Goal: Task Accomplishment & Management: Use online tool/utility

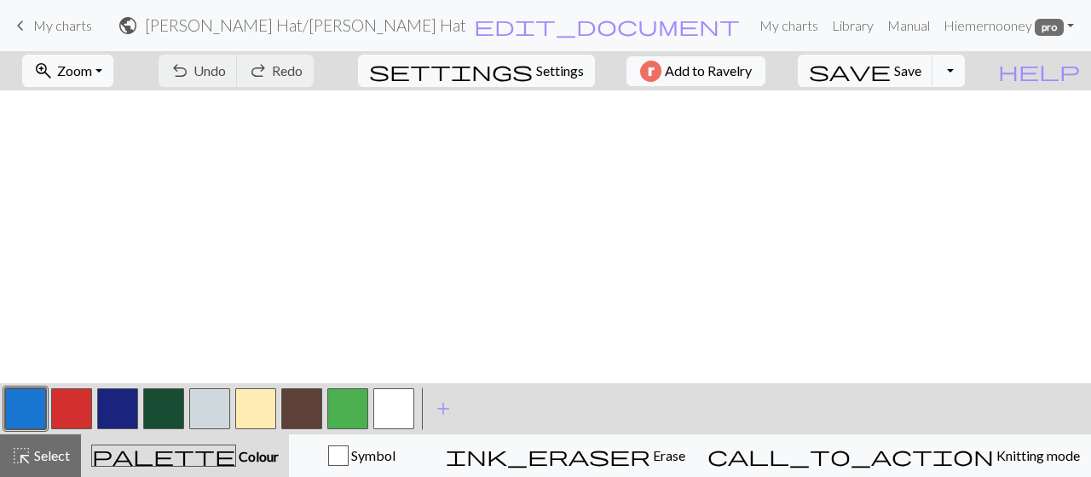
scroll to position [1381, 0]
click at [126, 407] on button "button" at bounding box center [117, 408] width 41 height 41
click at [200, 403] on button "button" at bounding box center [209, 408] width 41 height 41
click at [32, 458] on span "Select" at bounding box center [51, 455] width 38 height 16
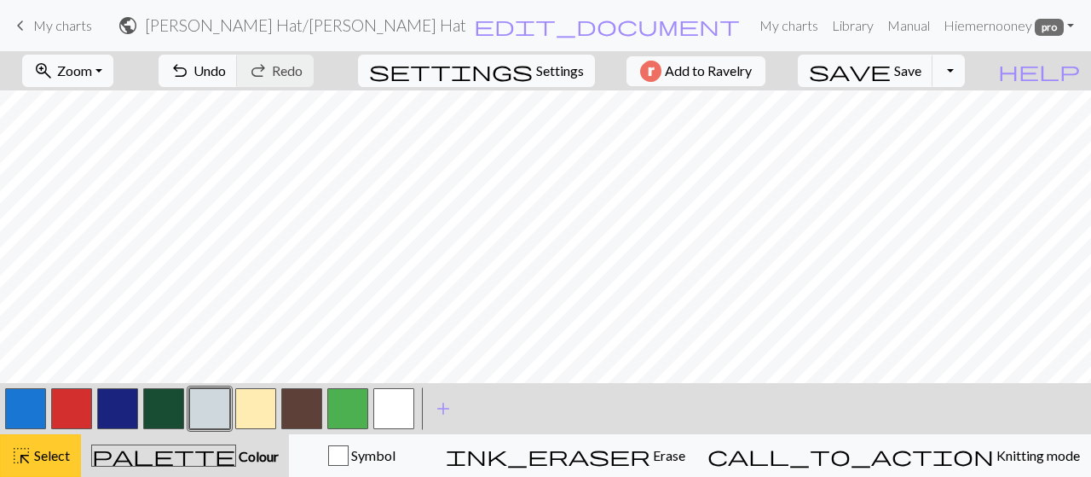
click at [29, 461] on span "highlight_alt" at bounding box center [21, 455] width 20 height 24
click at [60, 456] on span "Select" at bounding box center [51, 455] width 38 height 16
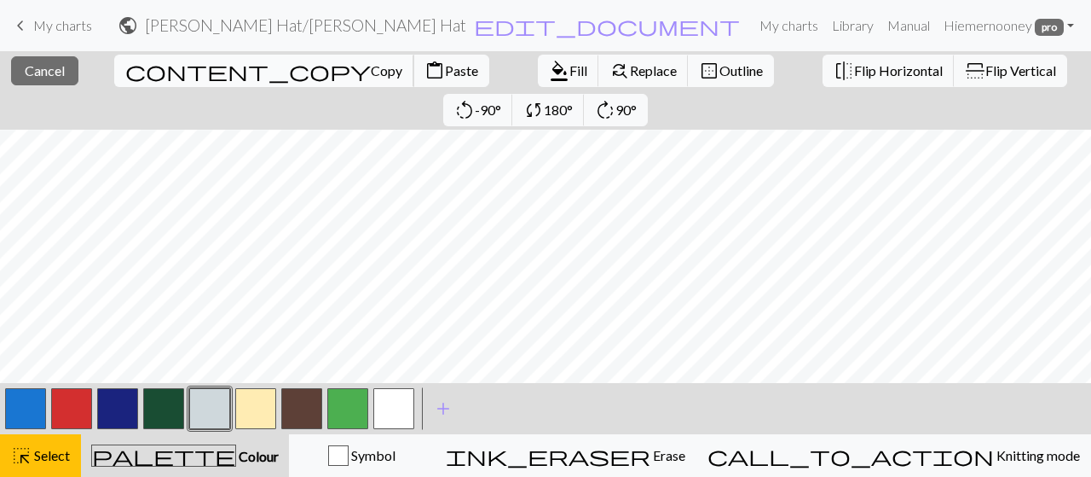
click at [371, 70] on span "Copy" at bounding box center [387, 70] width 32 height 16
click at [425, 74] on span "content_paste" at bounding box center [435, 71] width 20 height 24
click at [570, 75] on span "Fill" at bounding box center [579, 70] width 18 height 16
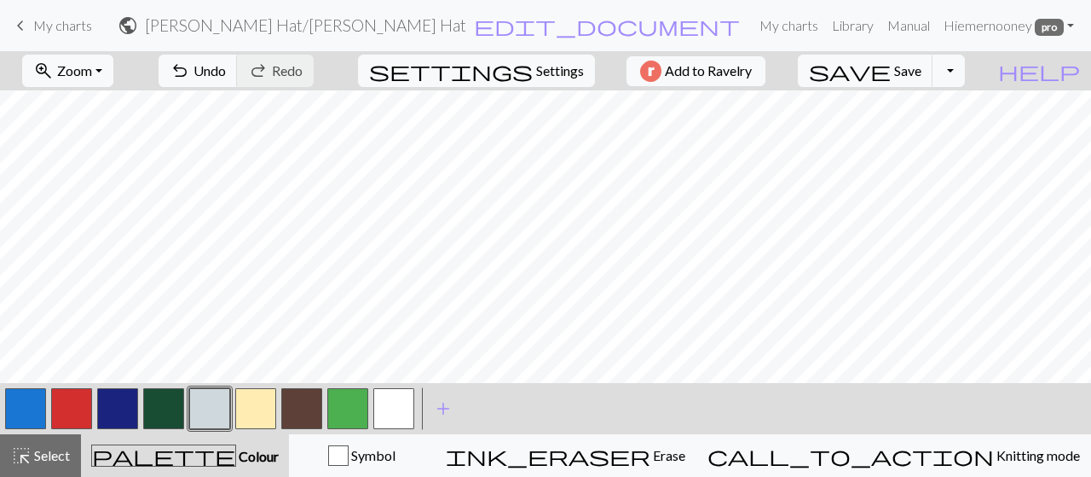
click at [125, 414] on button "button" at bounding box center [117, 408] width 41 height 41
click at [293, 406] on button "button" at bounding box center [301, 408] width 41 height 41
click at [891, 61] on span "save" at bounding box center [850, 71] width 82 height 24
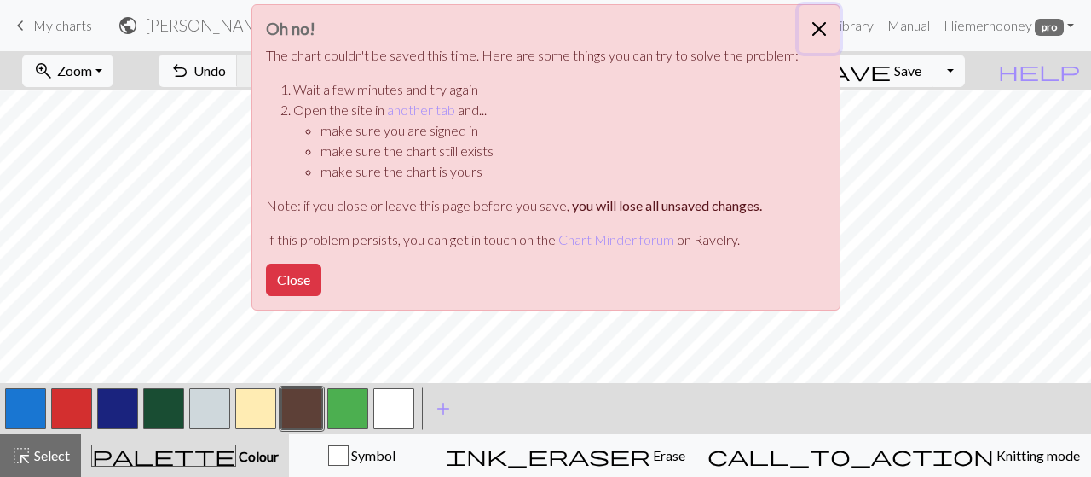
click at [819, 23] on button "Close" at bounding box center [819, 29] width 41 height 48
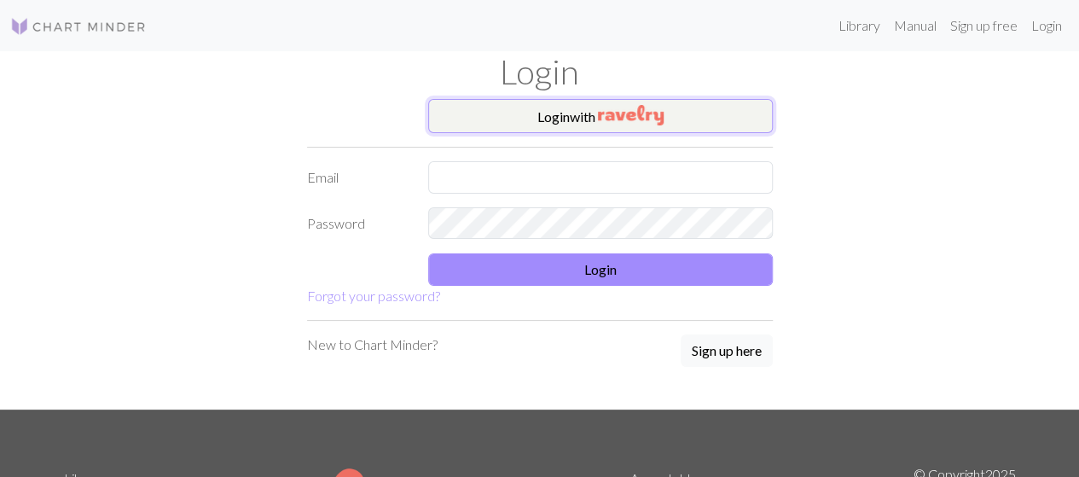
click at [536, 111] on button "Login with" at bounding box center [600, 116] width 345 height 34
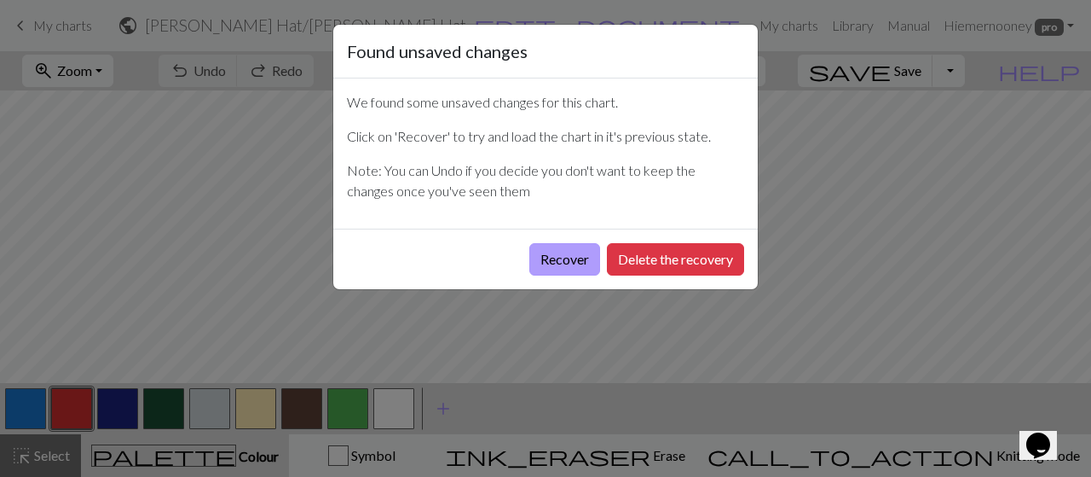
click at [572, 253] on button "Recover" at bounding box center [565, 259] width 71 height 32
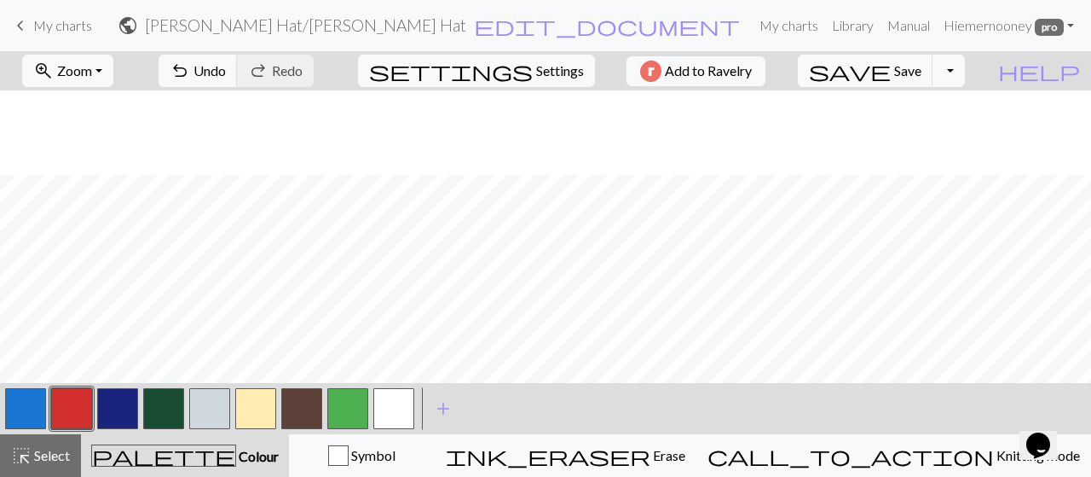
scroll to position [2814, 0]
click at [115, 424] on button "button" at bounding box center [117, 408] width 41 height 41
click at [113, 400] on button "button" at bounding box center [117, 408] width 41 height 41
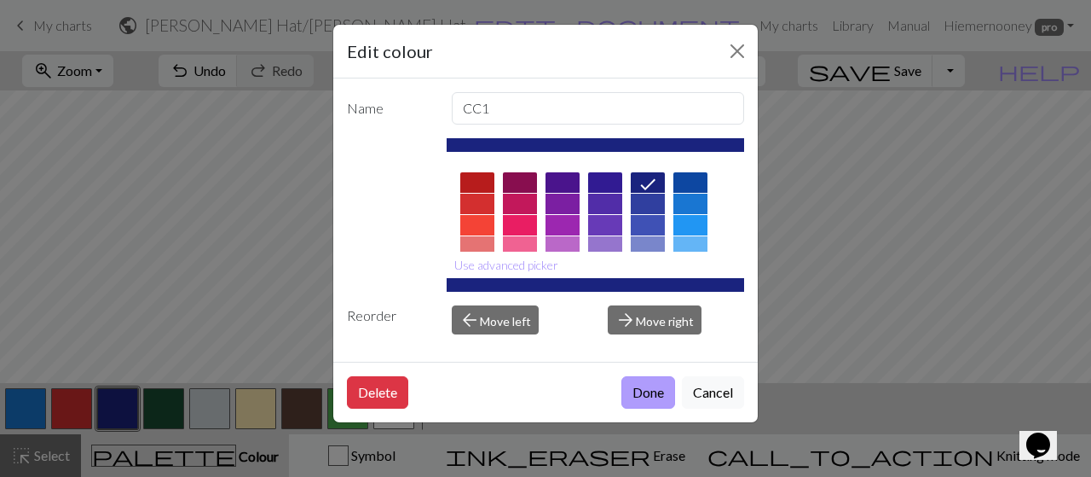
click at [658, 393] on button "Done" at bounding box center [649, 392] width 54 height 32
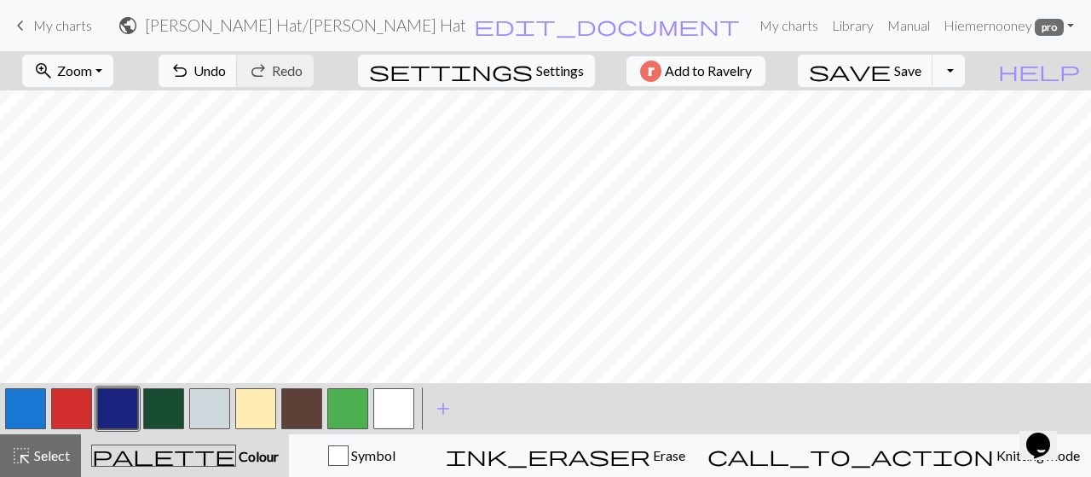
click at [225, 412] on button "button" at bounding box center [209, 408] width 41 height 41
click at [115, 414] on button "button" at bounding box center [117, 408] width 41 height 41
click at [304, 402] on button "button" at bounding box center [301, 408] width 41 height 41
click at [134, 409] on button "button" at bounding box center [117, 408] width 41 height 41
click at [297, 412] on button "button" at bounding box center [301, 408] width 41 height 41
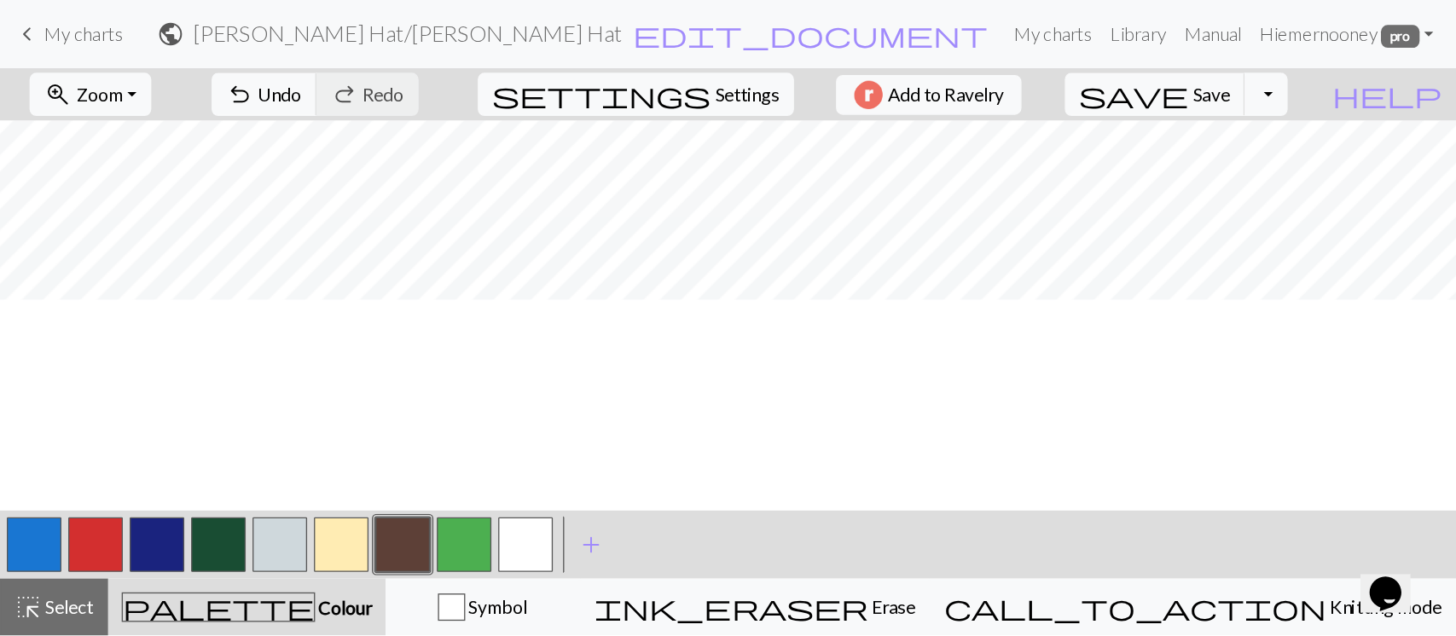
scroll to position [1313, 0]
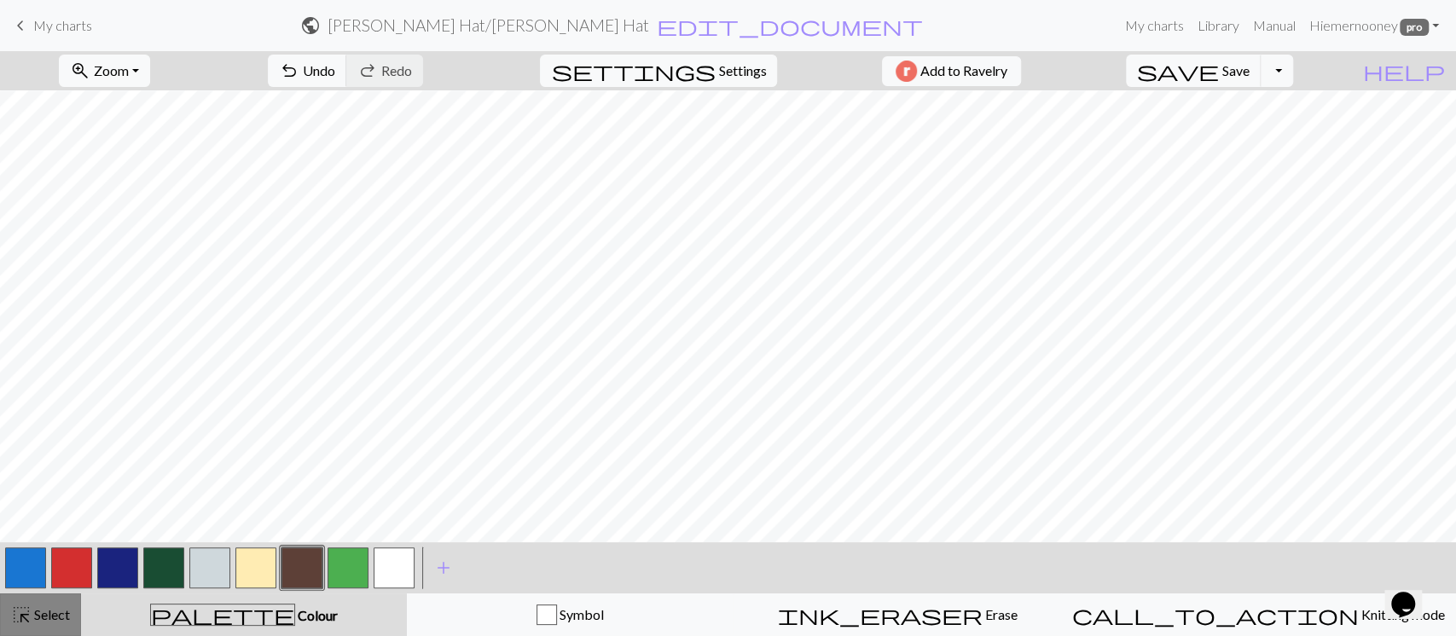
click at [50, 476] on span "Select" at bounding box center [51, 614] width 38 height 16
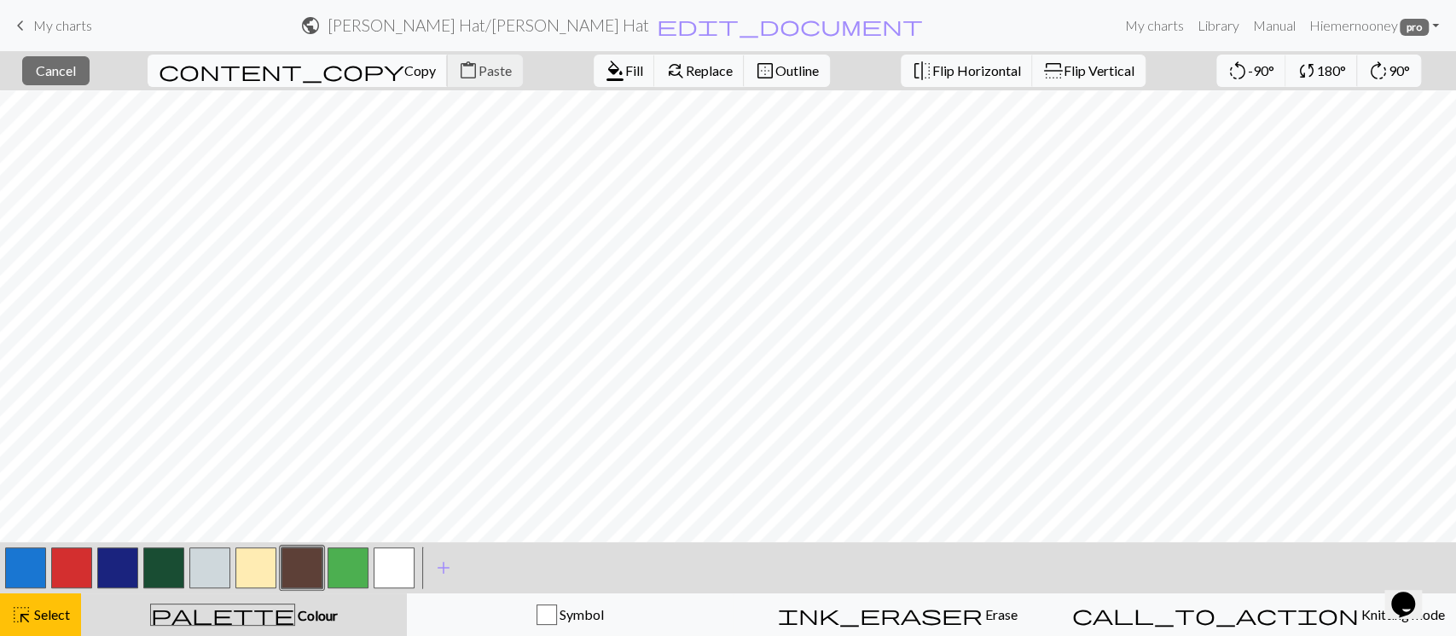
click at [404, 62] on span "Copy" at bounding box center [420, 70] width 32 height 16
click at [478, 72] on span "Paste" at bounding box center [494, 70] width 33 height 16
click at [191, 476] on button "button" at bounding box center [209, 567] width 41 height 41
click at [625, 72] on span "Fill" at bounding box center [634, 70] width 18 height 16
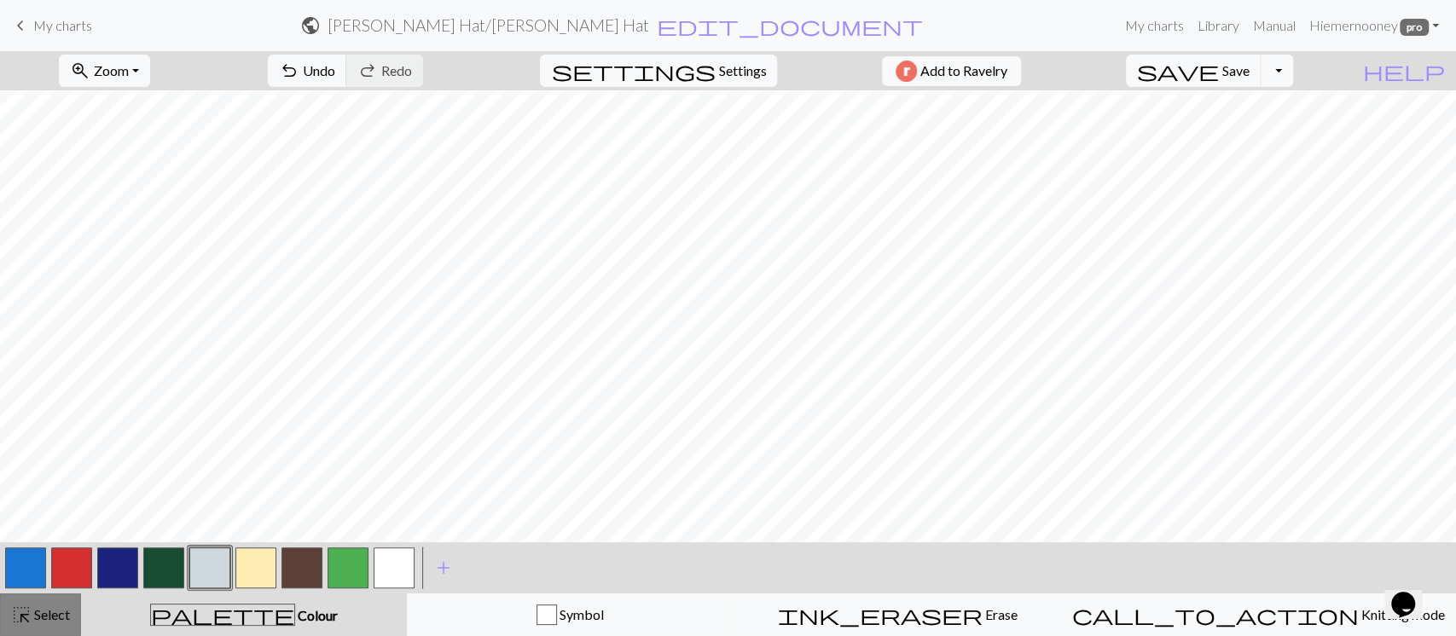
click at [48, 476] on div "highlight_alt Select Select" at bounding box center [40, 615] width 59 height 20
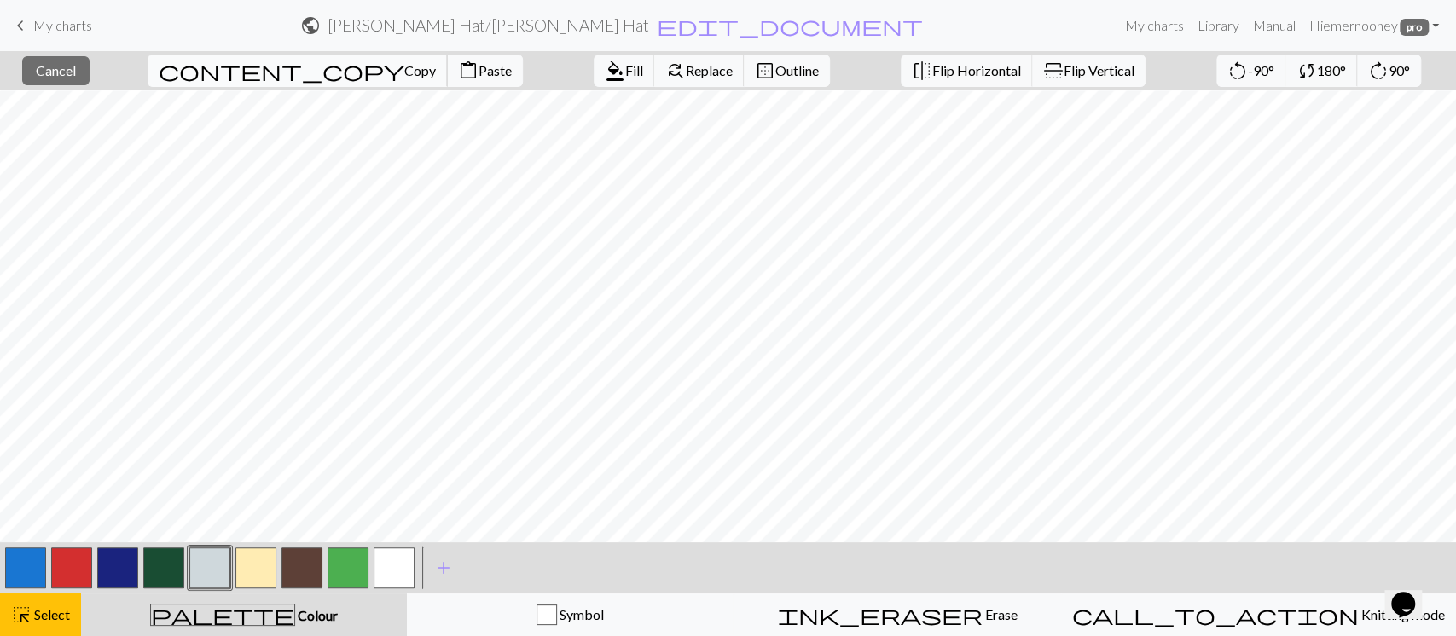
click at [404, 67] on span "Copy" at bounding box center [420, 70] width 32 height 16
click at [478, 62] on span "Paste" at bounding box center [494, 70] width 33 height 16
click at [625, 67] on span "Fill" at bounding box center [634, 70] width 18 height 16
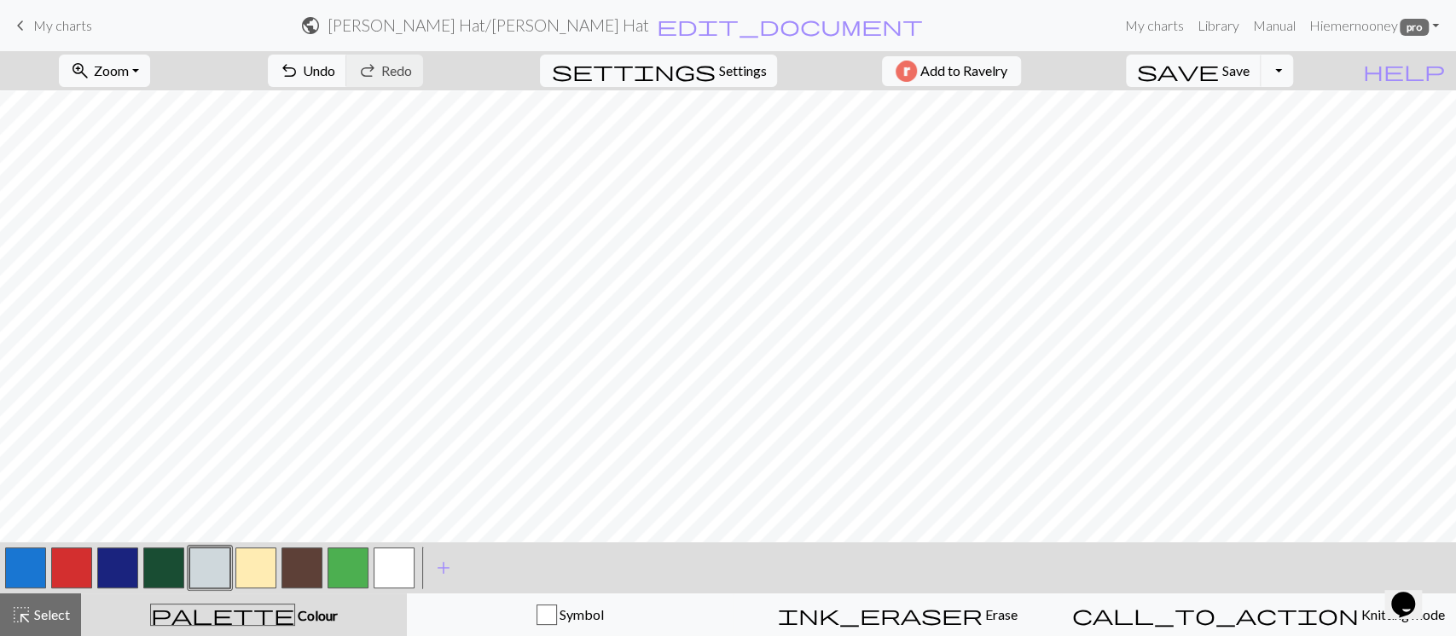
click at [14, 476] on button "button" at bounding box center [25, 567] width 41 height 41
click at [1078, 76] on button "save Save Save" at bounding box center [1194, 71] width 136 height 32
click at [7, 476] on button "button" at bounding box center [25, 567] width 41 height 41
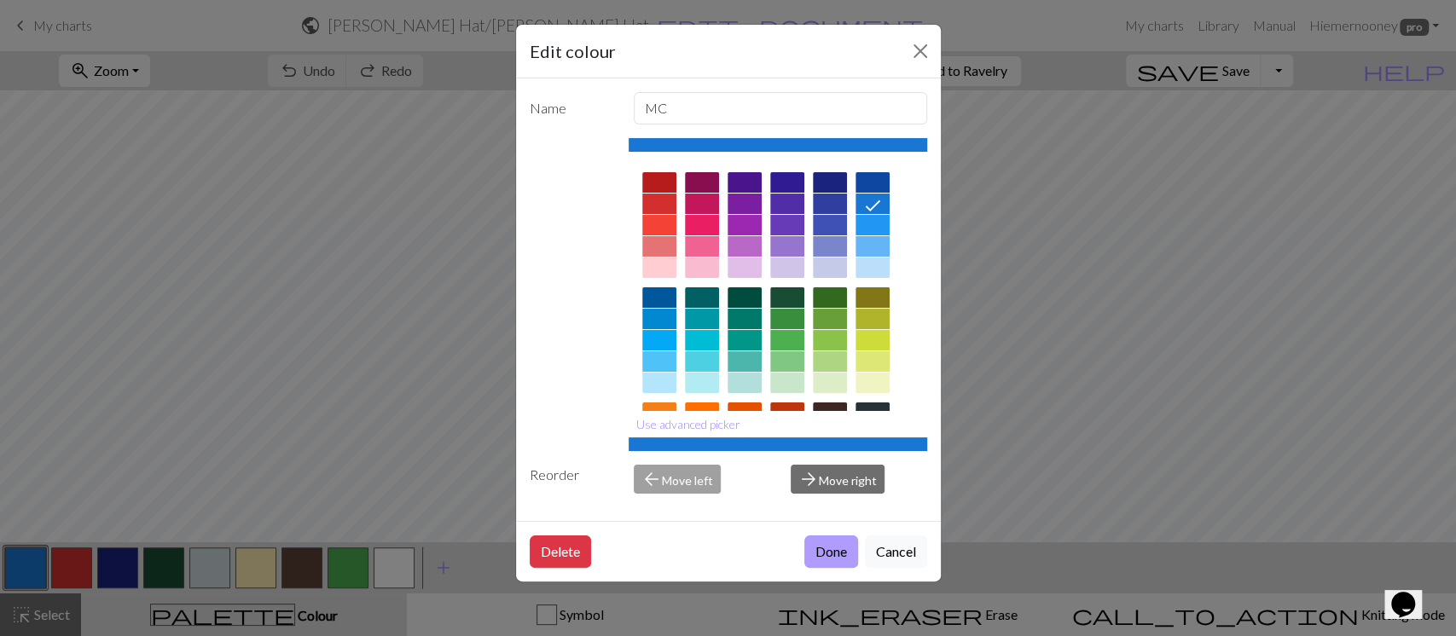
click at [819, 476] on button "Done" at bounding box center [831, 552] width 54 height 32
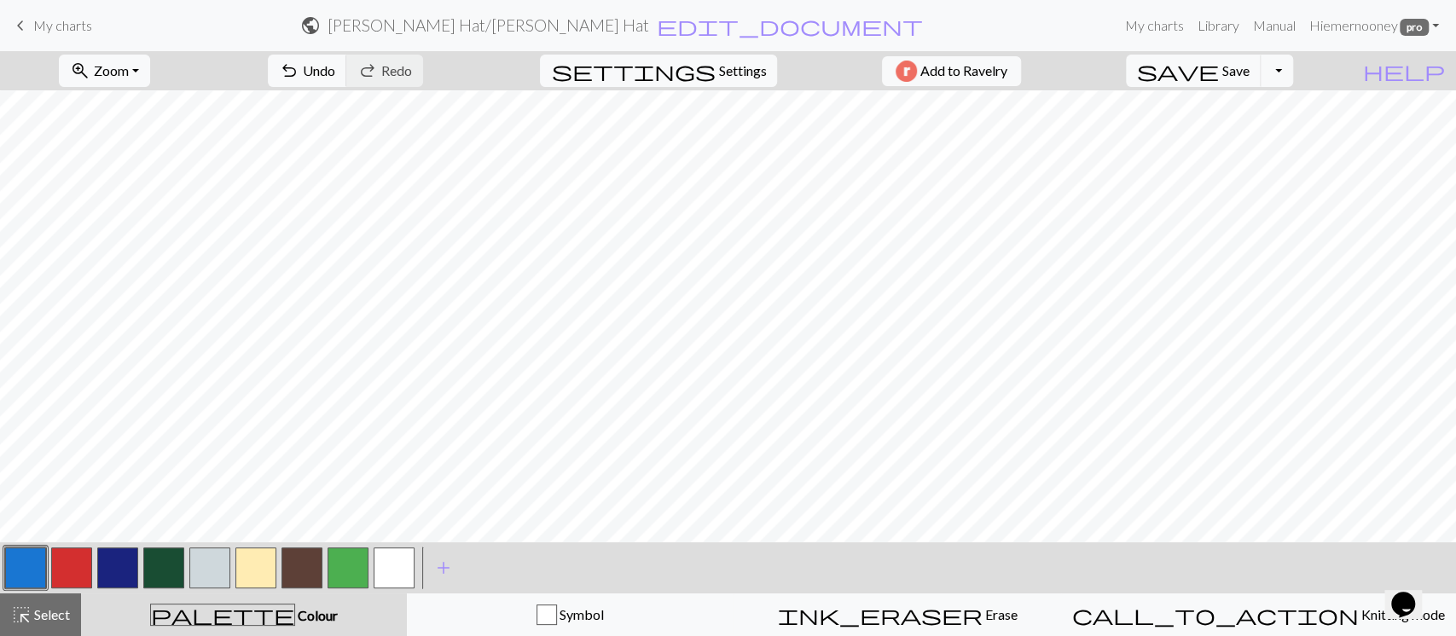
click at [113, 476] on button "button" at bounding box center [117, 567] width 41 height 41
click at [347, 55] on button "undo Undo Undo" at bounding box center [307, 71] width 79 height 32
click at [298, 476] on button "button" at bounding box center [301, 567] width 41 height 41
click at [215, 476] on button "button" at bounding box center [209, 567] width 41 height 41
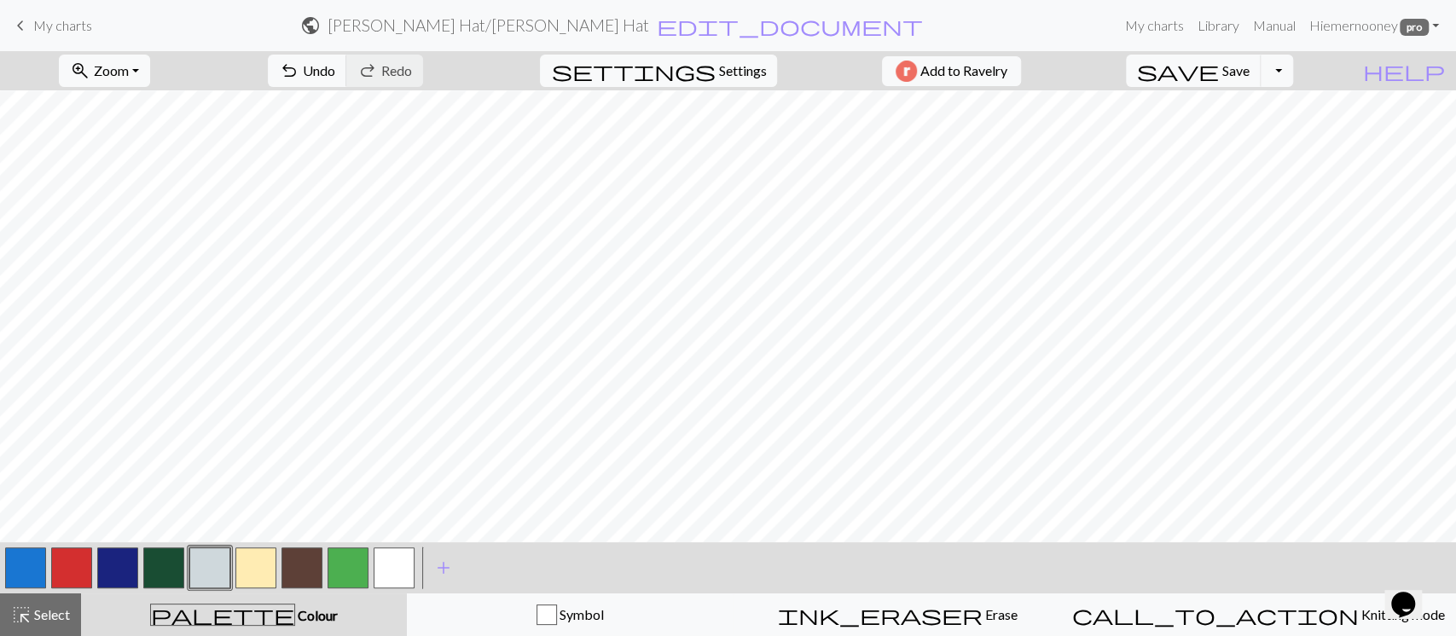
click at [29, 476] on button "button" at bounding box center [25, 567] width 41 height 41
click at [55, 476] on span "Select" at bounding box center [51, 614] width 38 height 16
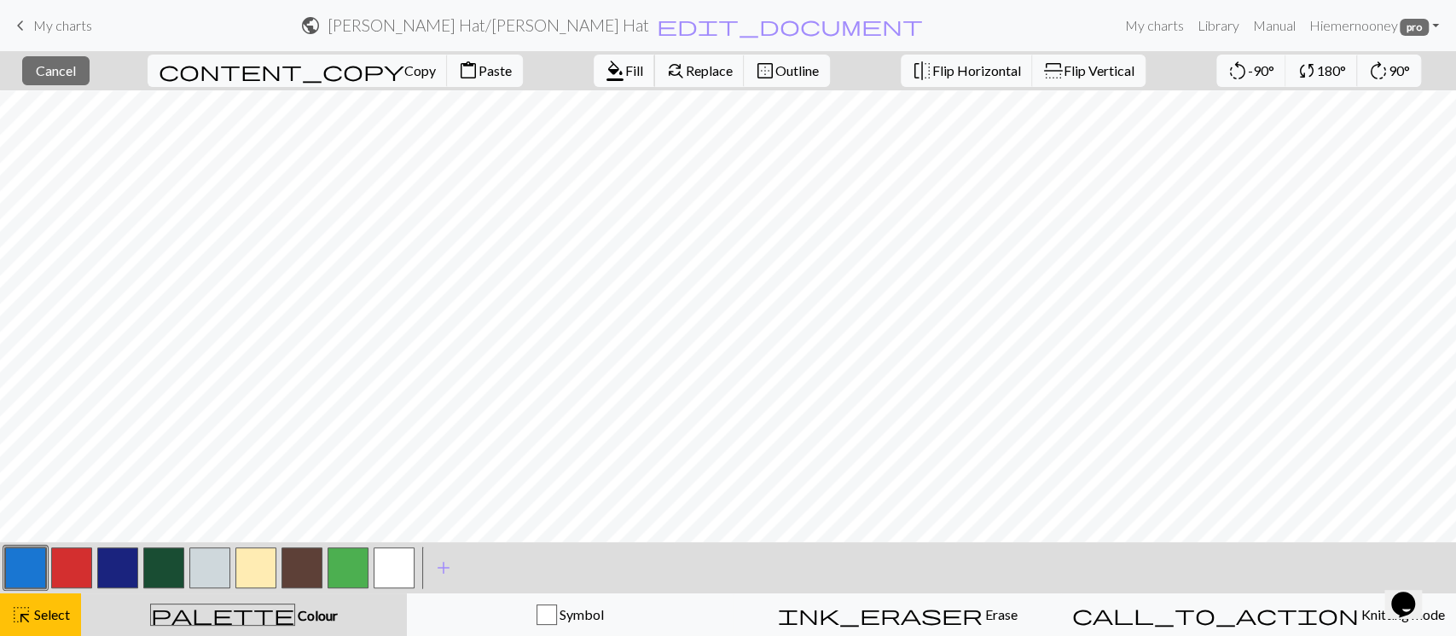
click at [605, 76] on span "format_color_fill" at bounding box center [615, 71] width 20 height 24
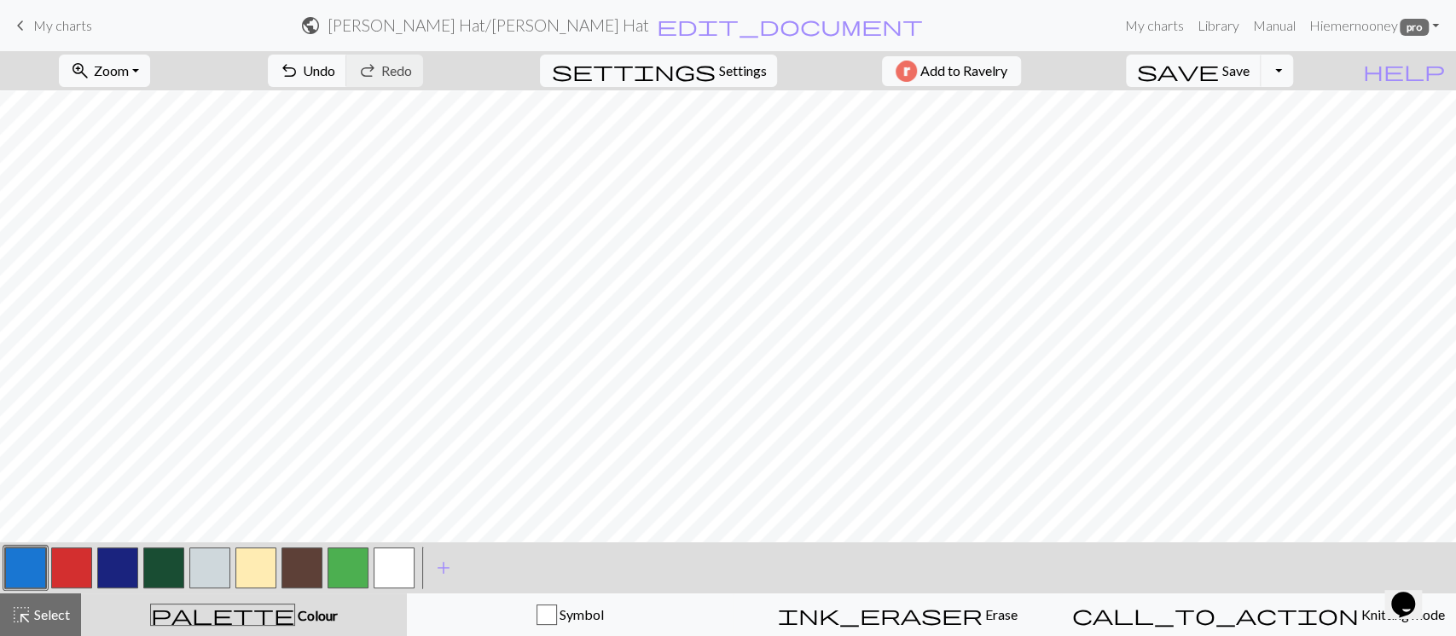
click at [116, 476] on button "button" at bounding box center [117, 567] width 41 height 41
click at [211, 476] on button "button" at bounding box center [209, 567] width 41 height 41
click at [56, 476] on span "Select" at bounding box center [51, 614] width 38 height 16
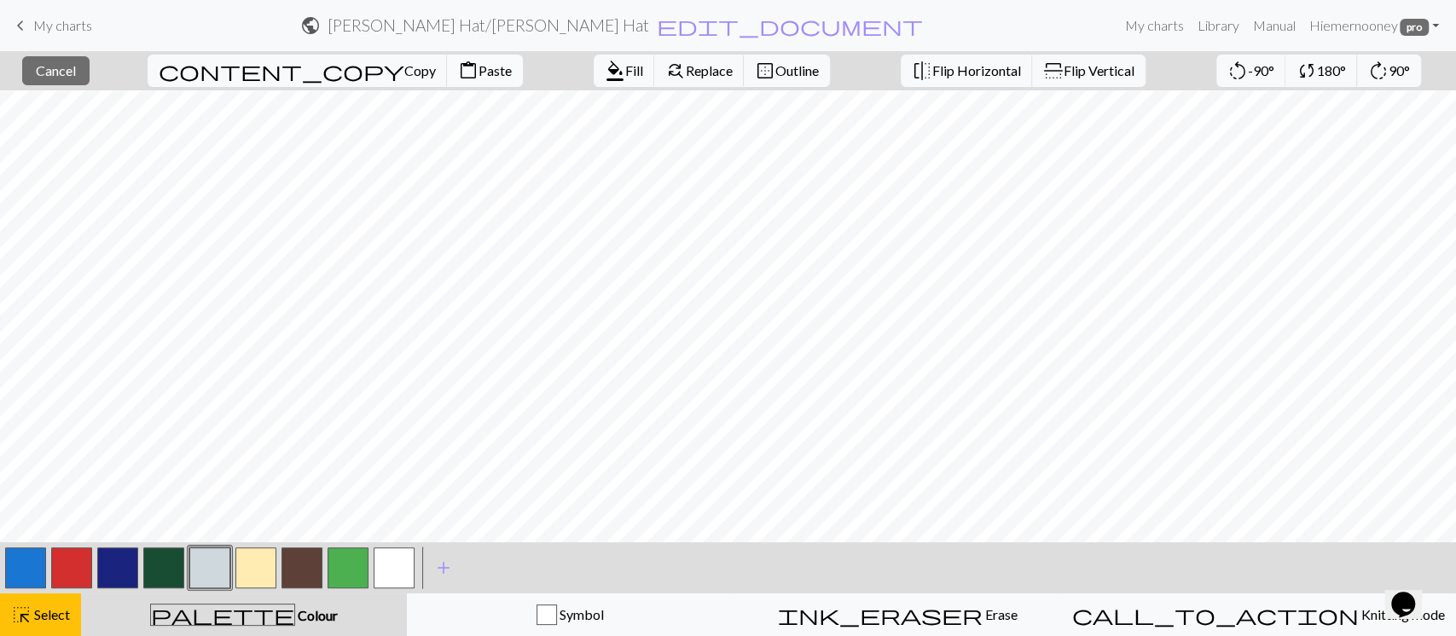
click at [404, 72] on span "Copy" at bounding box center [420, 70] width 32 height 16
click at [447, 59] on button "content_paste Paste" at bounding box center [485, 71] width 76 height 32
click at [478, 74] on span "Paste" at bounding box center [494, 70] width 33 height 16
click at [478, 73] on span "Paste" at bounding box center [494, 70] width 33 height 16
click at [76, 72] on span "Cancel" at bounding box center [56, 70] width 40 height 16
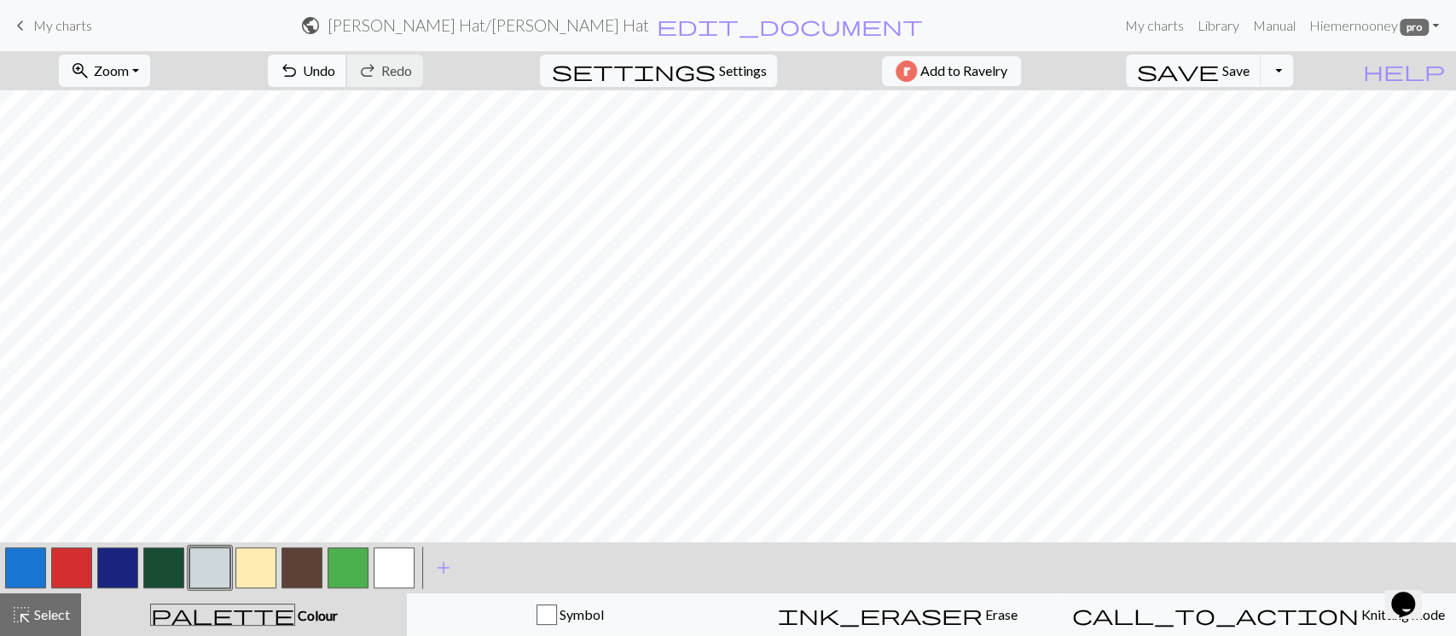
click at [335, 65] on span "Undo" at bounding box center [319, 70] width 32 height 16
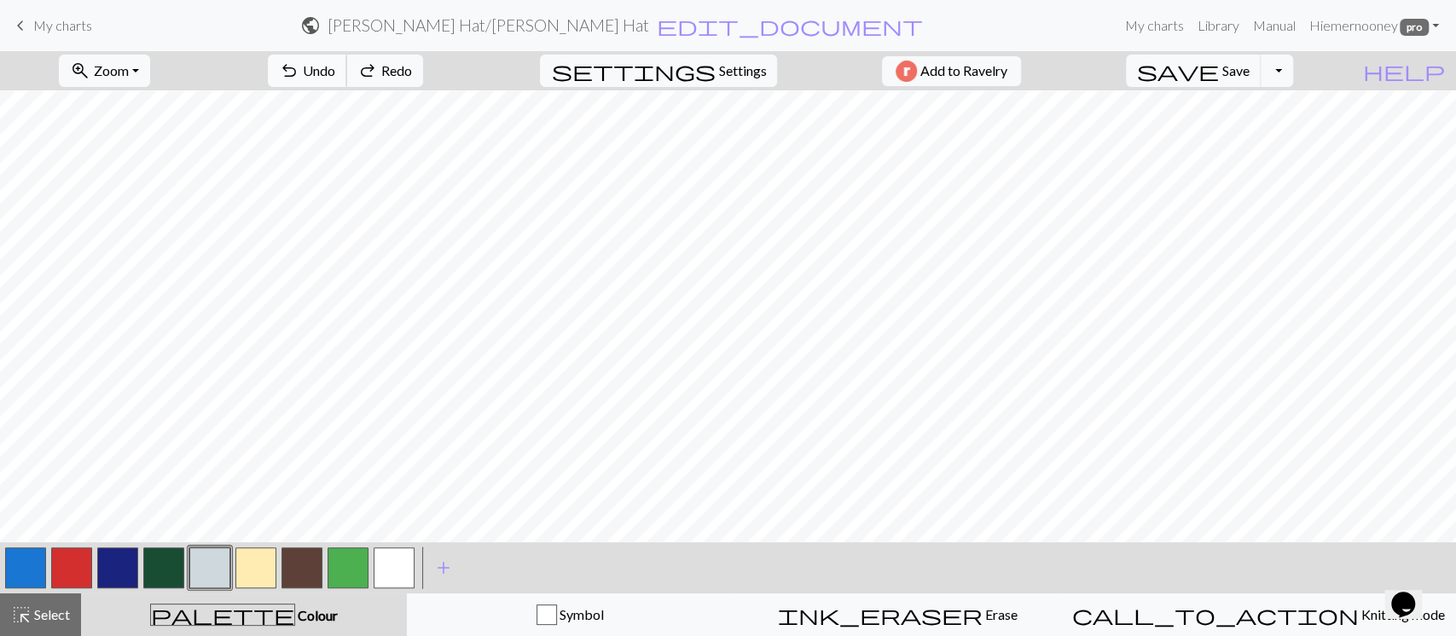
click at [335, 65] on span "Undo" at bounding box center [319, 70] width 32 height 16
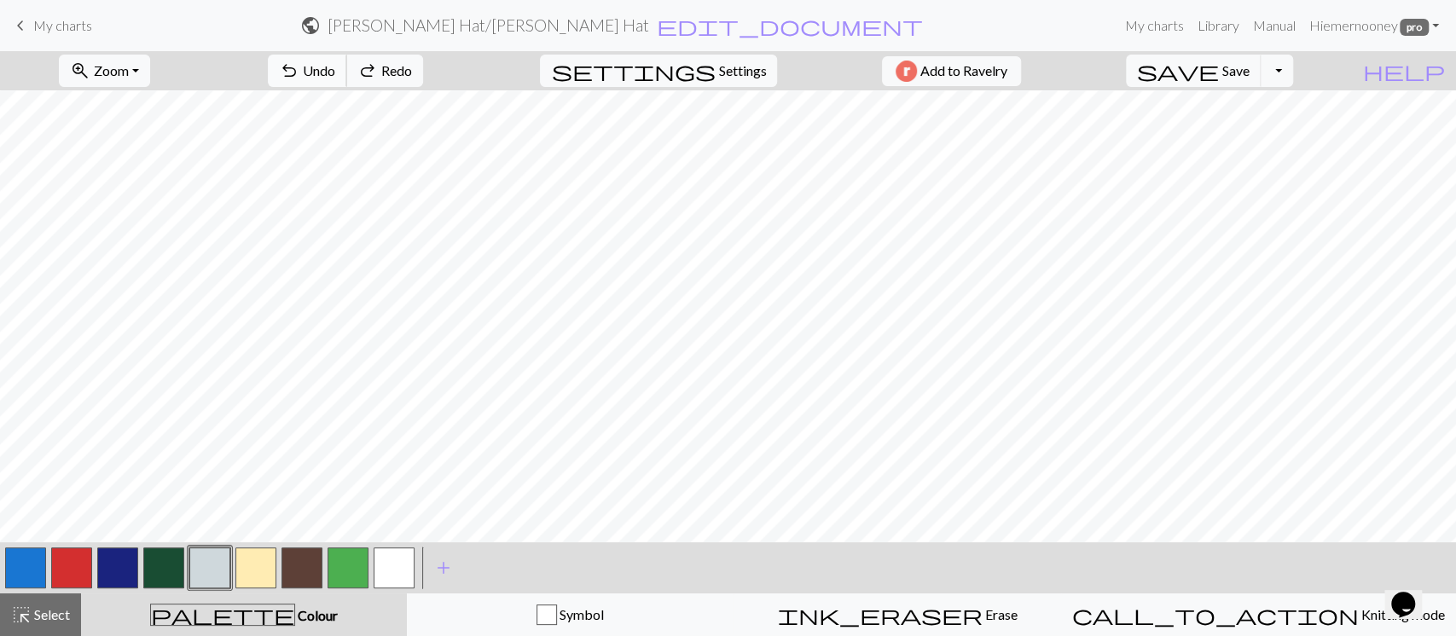
click at [335, 65] on span "Undo" at bounding box center [319, 70] width 32 height 16
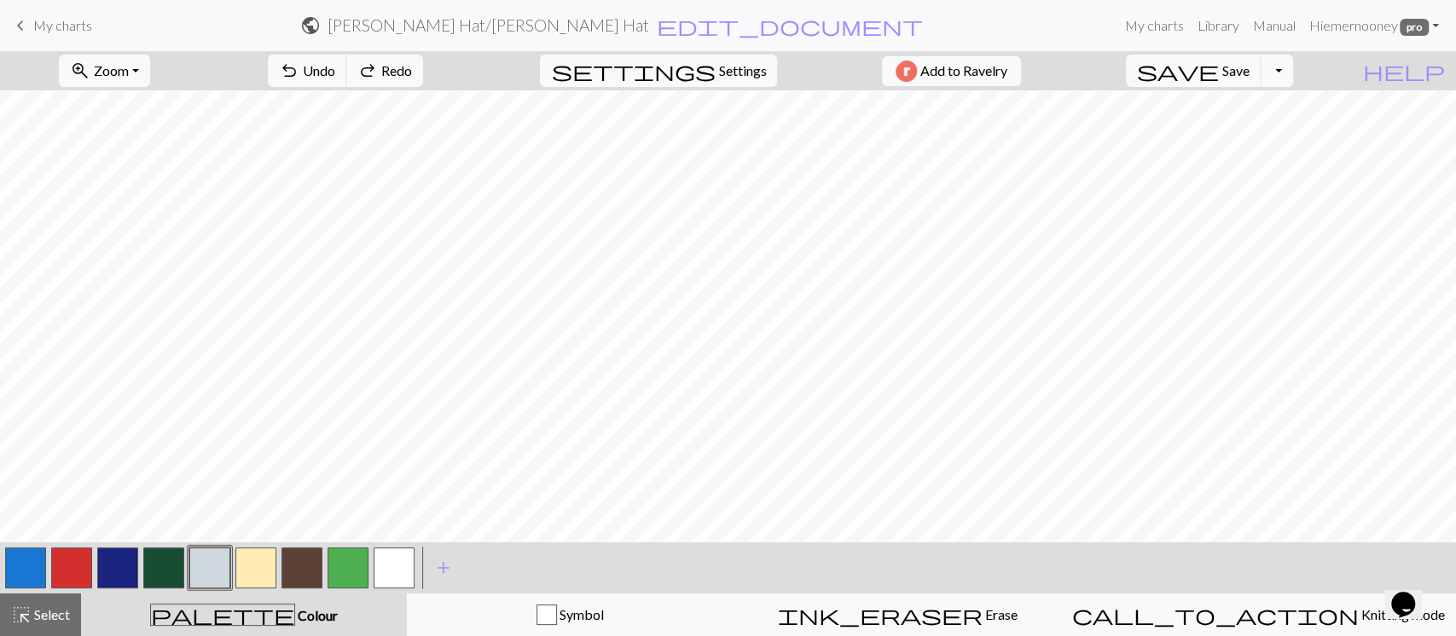
click at [124, 476] on button "button" at bounding box center [117, 567] width 41 height 41
click at [198, 476] on button "button" at bounding box center [209, 567] width 41 height 41
click at [213, 476] on button "button" at bounding box center [209, 567] width 41 height 41
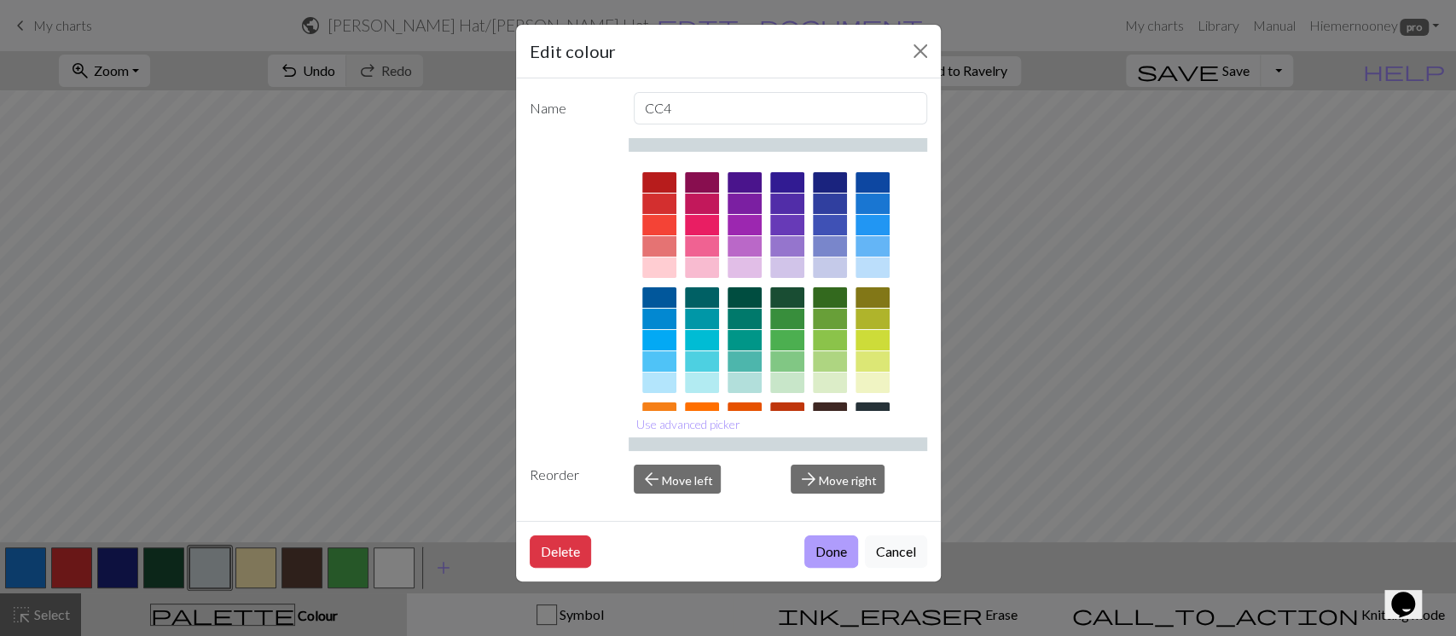
click at [846, 476] on button "Done" at bounding box center [831, 552] width 54 height 32
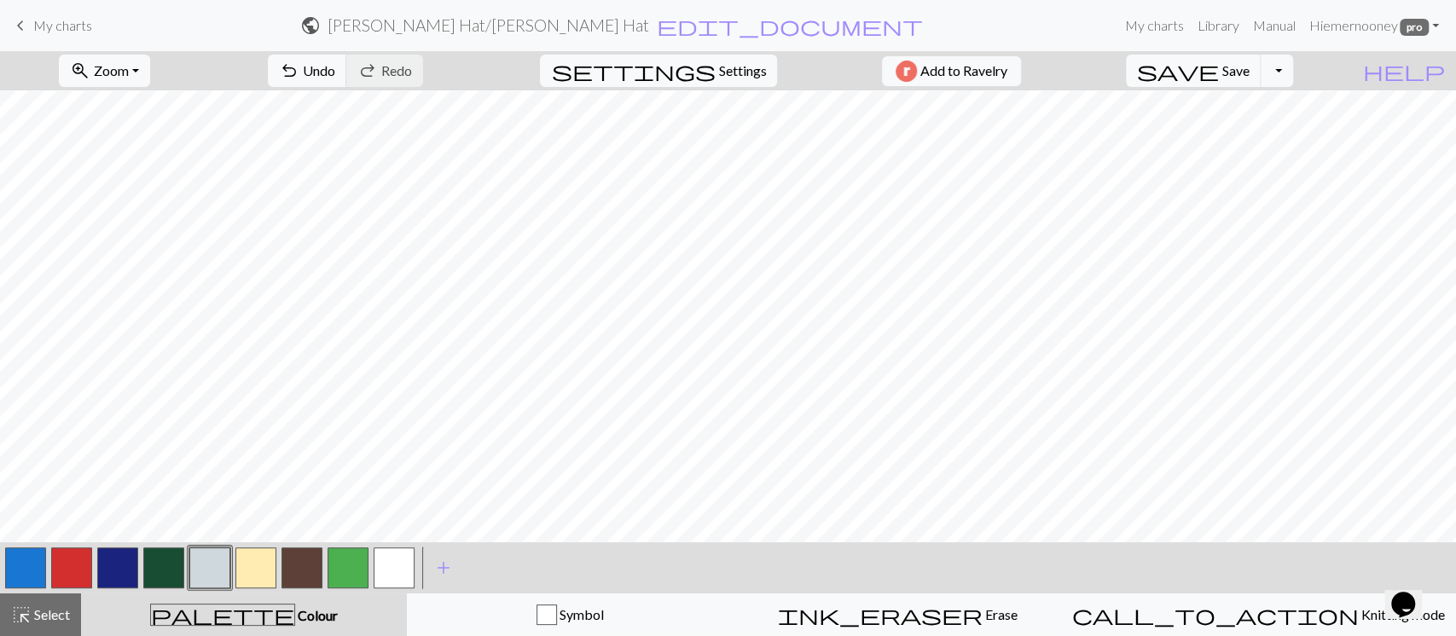
click at [112, 476] on button "button" at bounding box center [117, 567] width 41 height 41
click at [220, 476] on button "button" at bounding box center [209, 567] width 41 height 41
click at [119, 476] on button "button" at bounding box center [117, 567] width 41 height 41
click at [208, 476] on button "button" at bounding box center [209, 567] width 41 height 41
click at [51, 476] on button "highlight_alt Select Select" at bounding box center [40, 614] width 81 height 43
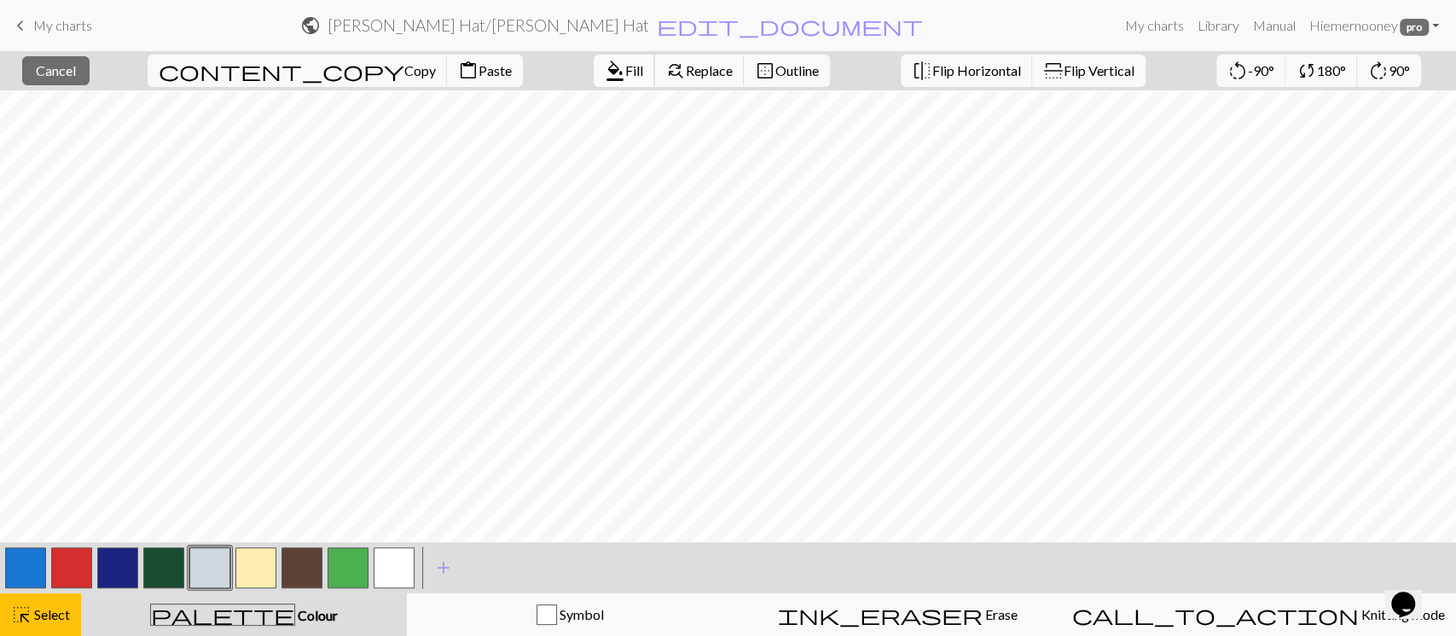
click at [605, 63] on span "format_color_fill" at bounding box center [615, 71] width 20 height 24
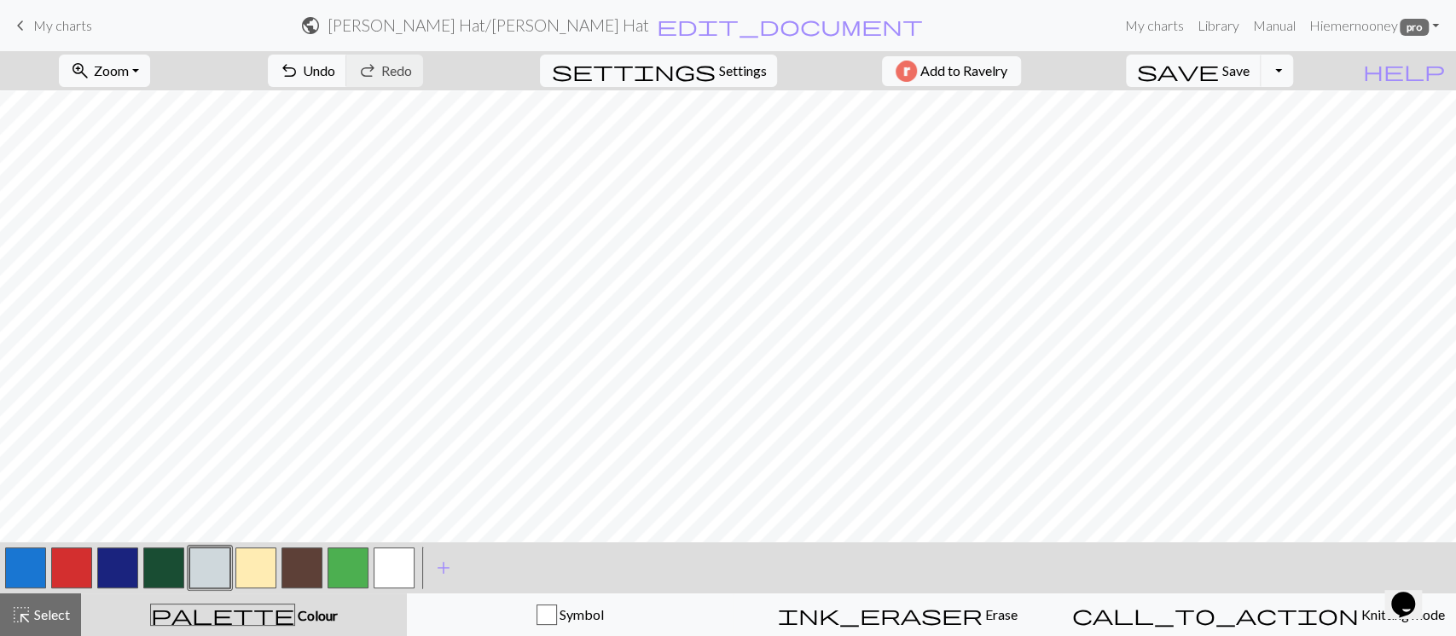
drag, startPoint x: 26, startPoint y: 561, endPoint x: 49, endPoint y: 536, distance: 34.4
click at [25, 476] on button "button" at bounding box center [25, 567] width 41 height 41
drag, startPoint x: 200, startPoint y: 569, endPoint x: 250, endPoint y: 530, distance: 63.8
click at [200, 476] on button "button" at bounding box center [209, 567] width 41 height 41
drag, startPoint x: 17, startPoint y: 566, endPoint x: 91, endPoint y: 529, distance: 83.1
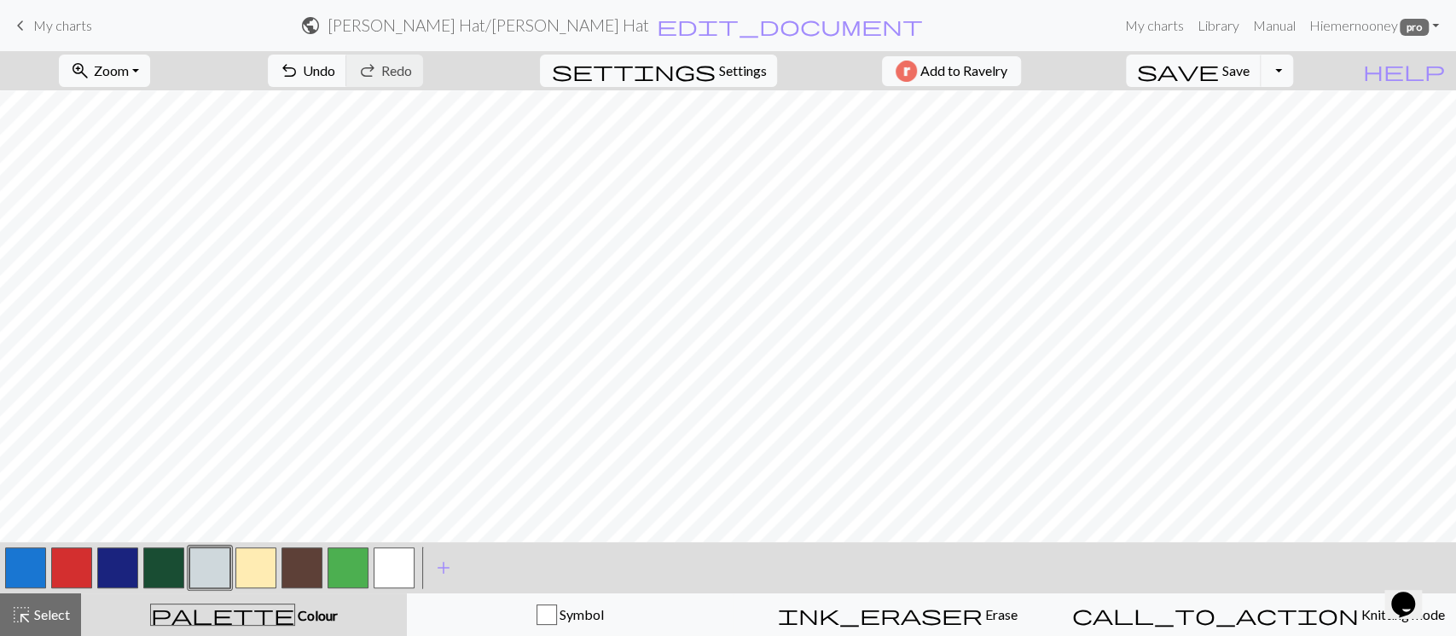
click at [20, 476] on button "button" at bounding box center [25, 567] width 41 height 41
click at [55, 476] on span "Select" at bounding box center [51, 614] width 38 height 16
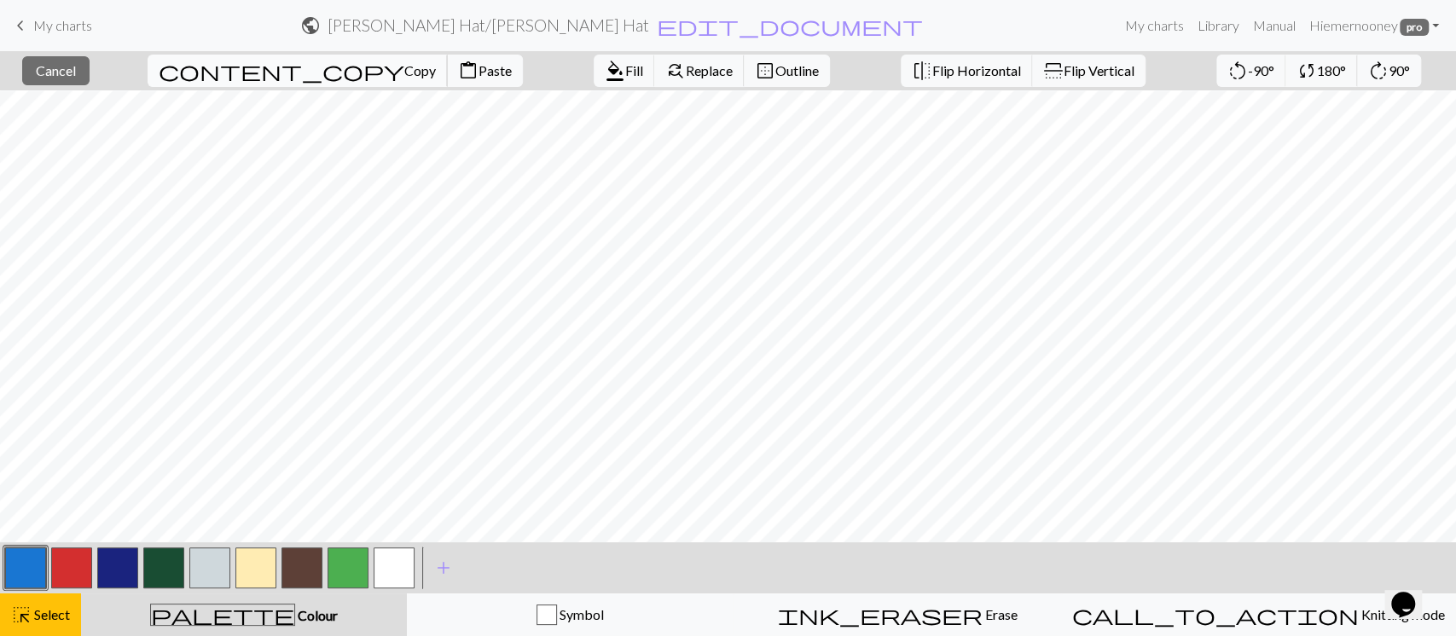
click at [404, 73] on span "Copy" at bounding box center [420, 70] width 32 height 16
click at [447, 78] on button "content_paste Paste" at bounding box center [485, 71] width 76 height 32
click at [404, 67] on span "Copy" at bounding box center [420, 70] width 32 height 16
click at [458, 60] on span "content_paste" at bounding box center [468, 71] width 20 height 24
drag, startPoint x: 226, startPoint y: 571, endPoint x: 218, endPoint y: 567, distance: 8.8
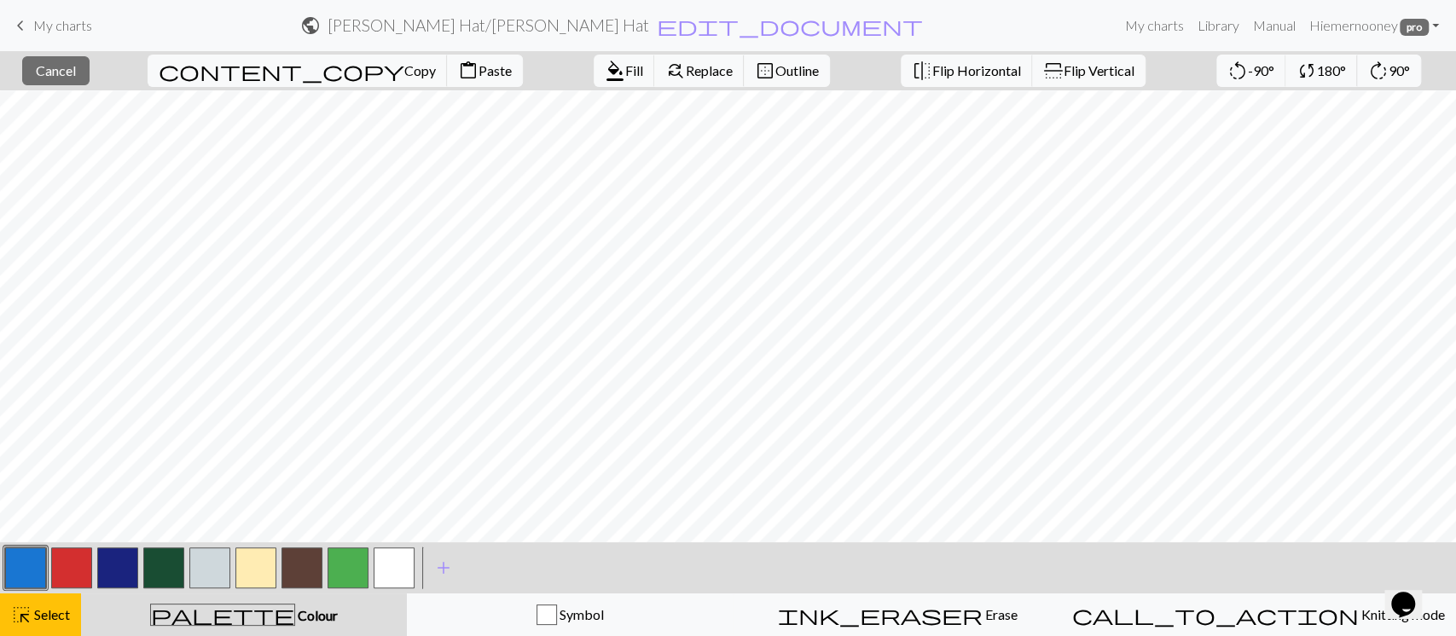
click at [224, 476] on button "button" at bounding box center [209, 567] width 41 height 41
click at [50, 476] on div "highlight_alt Select Select" at bounding box center [40, 615] width 59 height 20
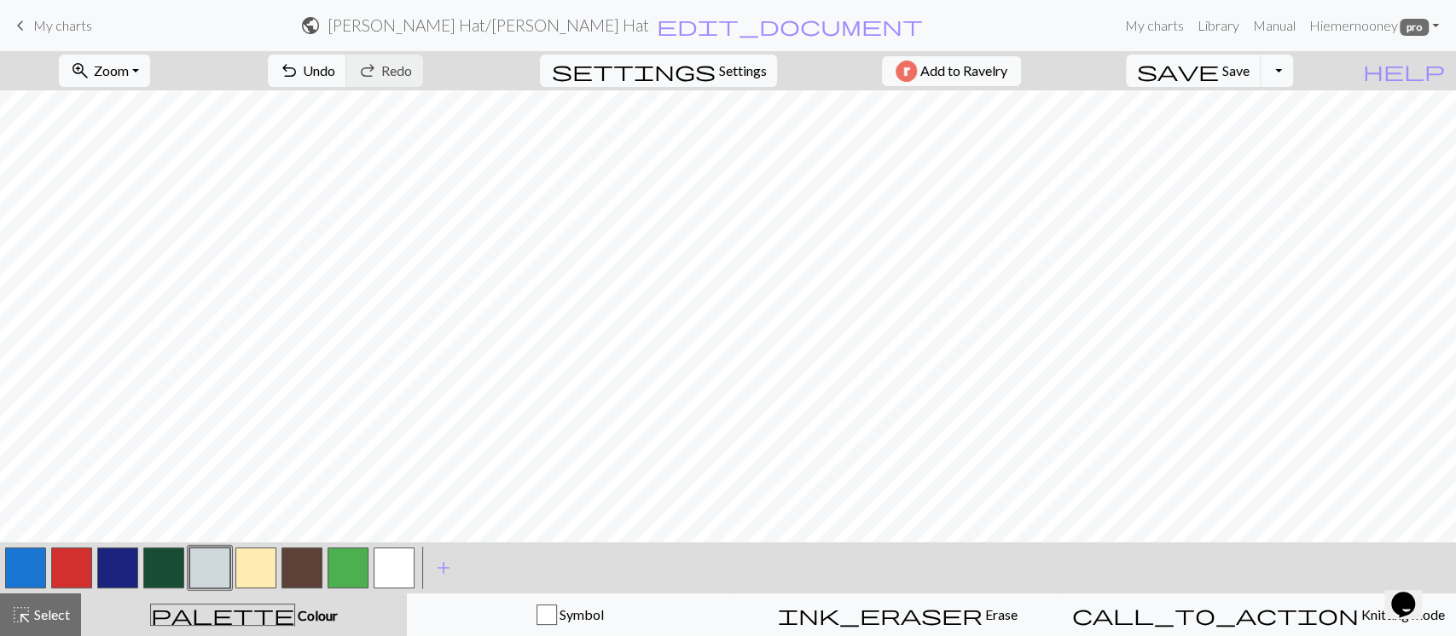
click at [38, 476] on button "button" at bounding box center [25, 567] width 41 height 41
click at [49, 476] on span "Select" at bounding box center [51, 614] width 38 height 16
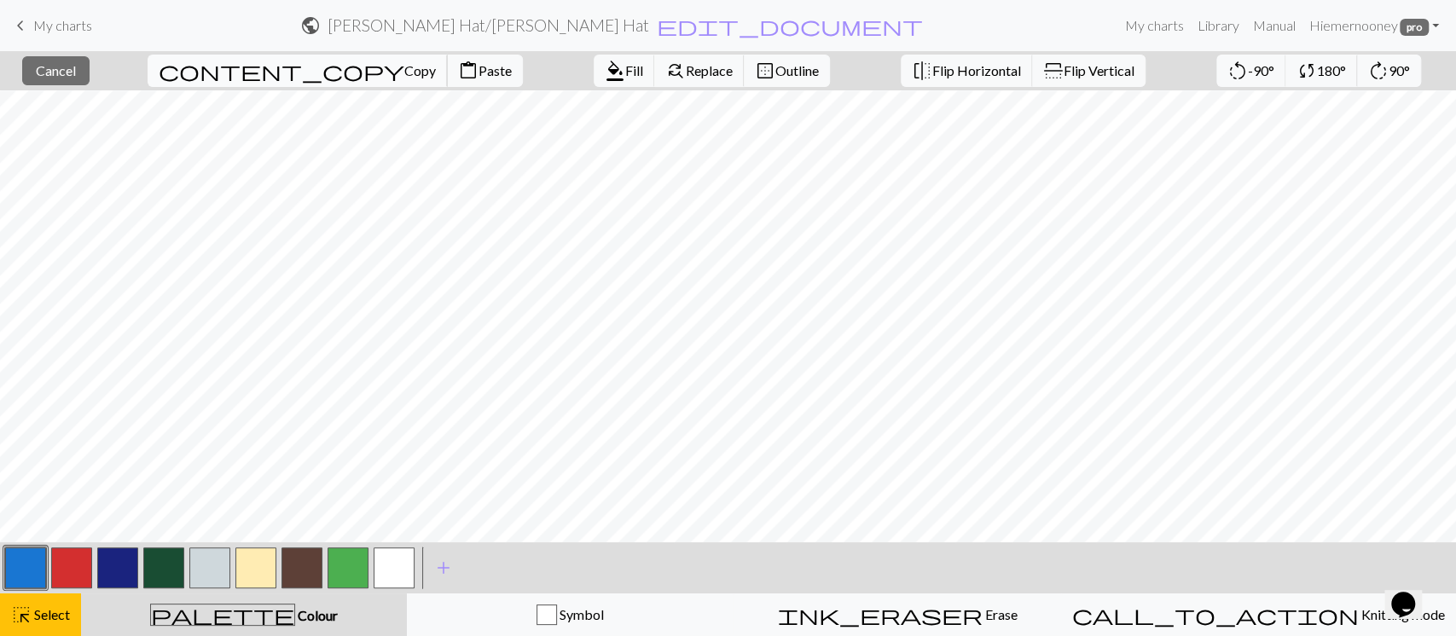
click at [404, 71] on span "Copy" at bounding box center [420, 70] width 32 height 16
click at [478, 65] on span "Paste" at bounding box center [494, 70] width 33 height 16
click at [196, 476] on button "button" at bounding box center [209, 567] width 41 height 41
click at [625, 73] on span "Fill" at bounding box center [634, 70] width 18 height 16
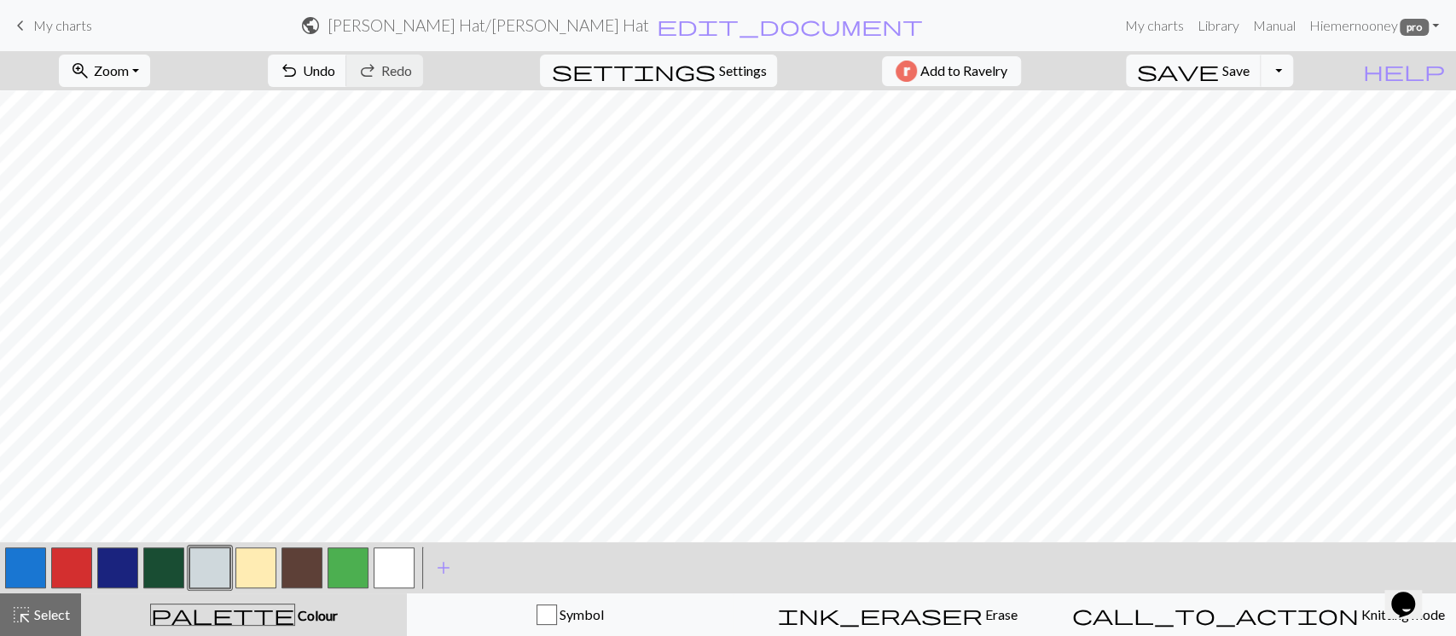
click at [223, 476] on button "button" at bounding box center [209, 567] width 41 height 41
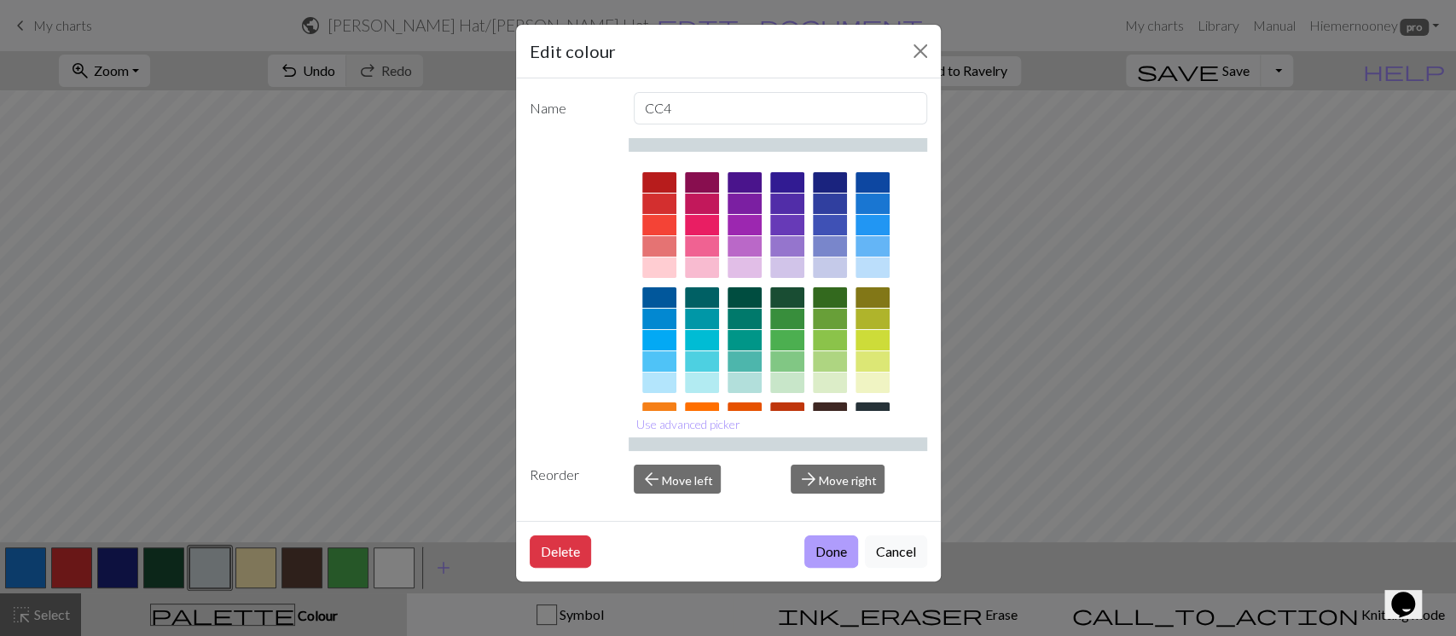
click at [813, 476] on button "Done" at bounding box center [831, 552] width 54 height 32
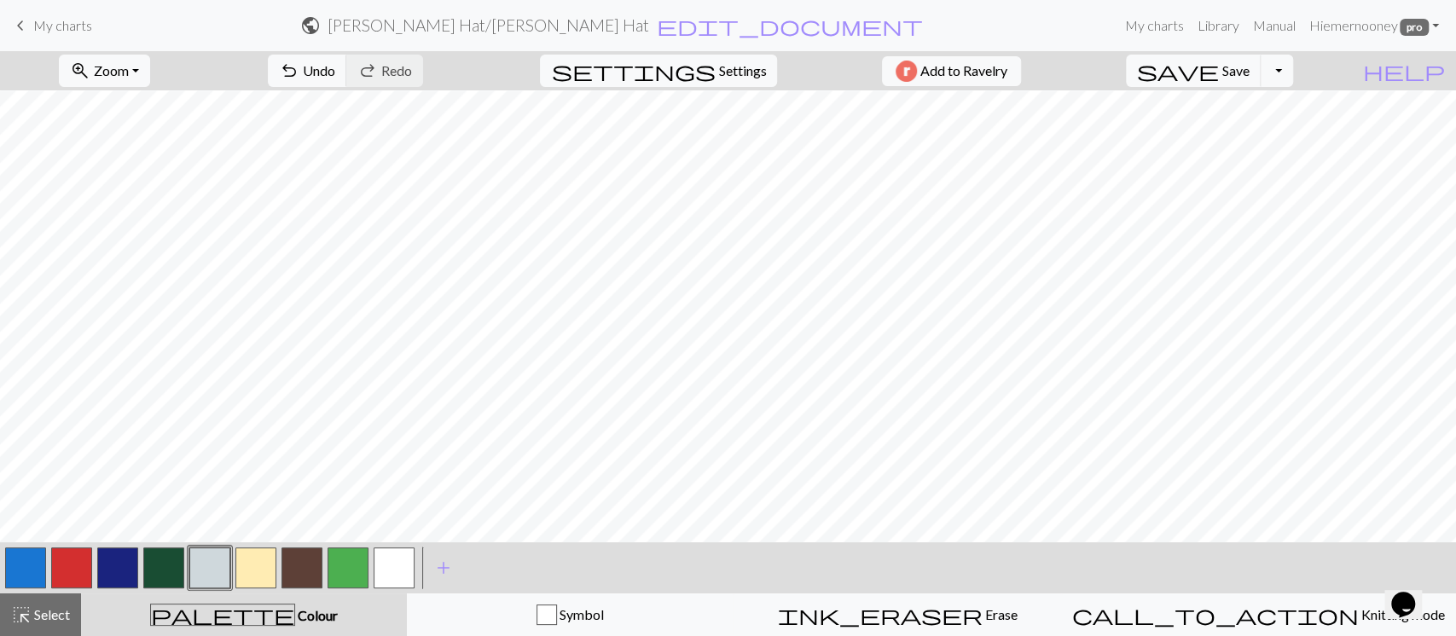
click at [14, 476] on div at bounding box center [26, 568] width 46 height 46
drag, startPoint x: 15, startPoint y: 579, endPoint x: 67, endPoint y: 530, distance: 71.2
click at [16, 476] on button "button" at bounding box center [25, 567] width 41 height 41
click at [47, 476] on span "Select" at bounding box center [51, 614] width 38 height 16
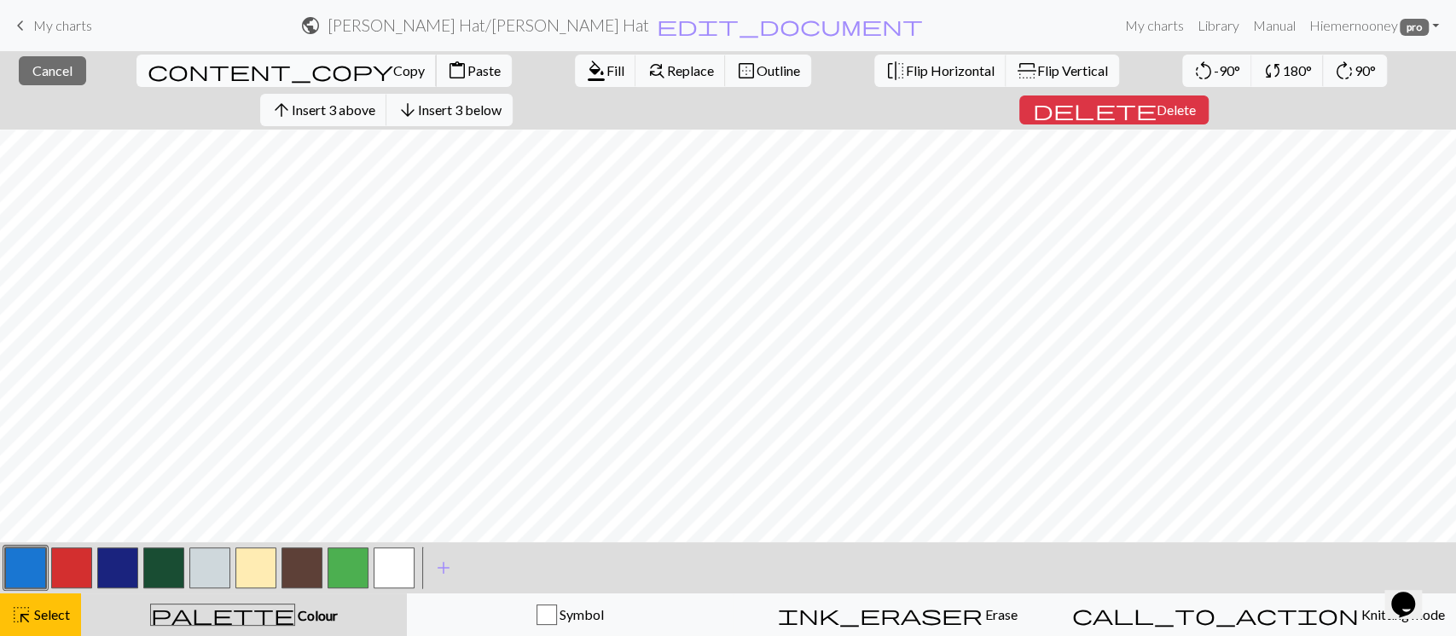
click at [136, 78] on button "content_copy Copy" at bounding box center [286, 71] width 300 height 32
click at [467, 72] on span "Paste" at bounding box center [483, 70] width 33 height 16
click at [1078, 66] on span "180°" at bounding box center [1296, 70] width 29 height 16
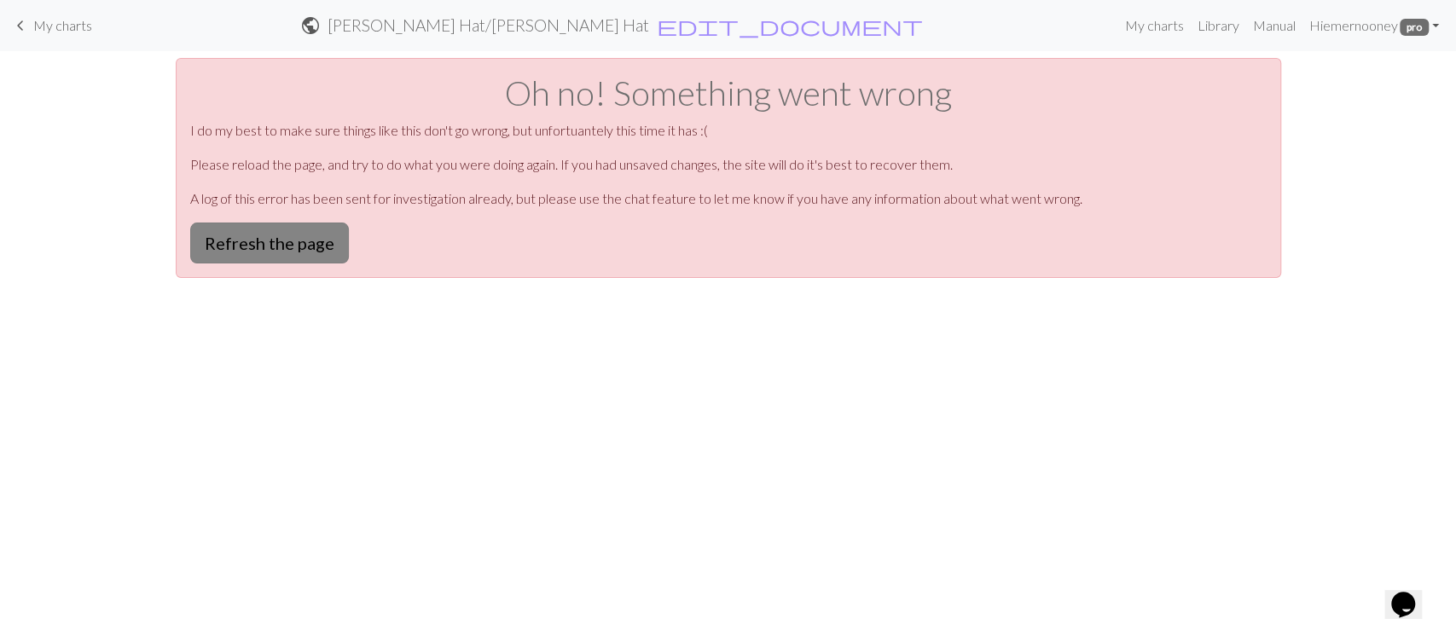
click at [267, 248] on button "Refresh the page" at bounding box center [269, 243] width 159 height 41
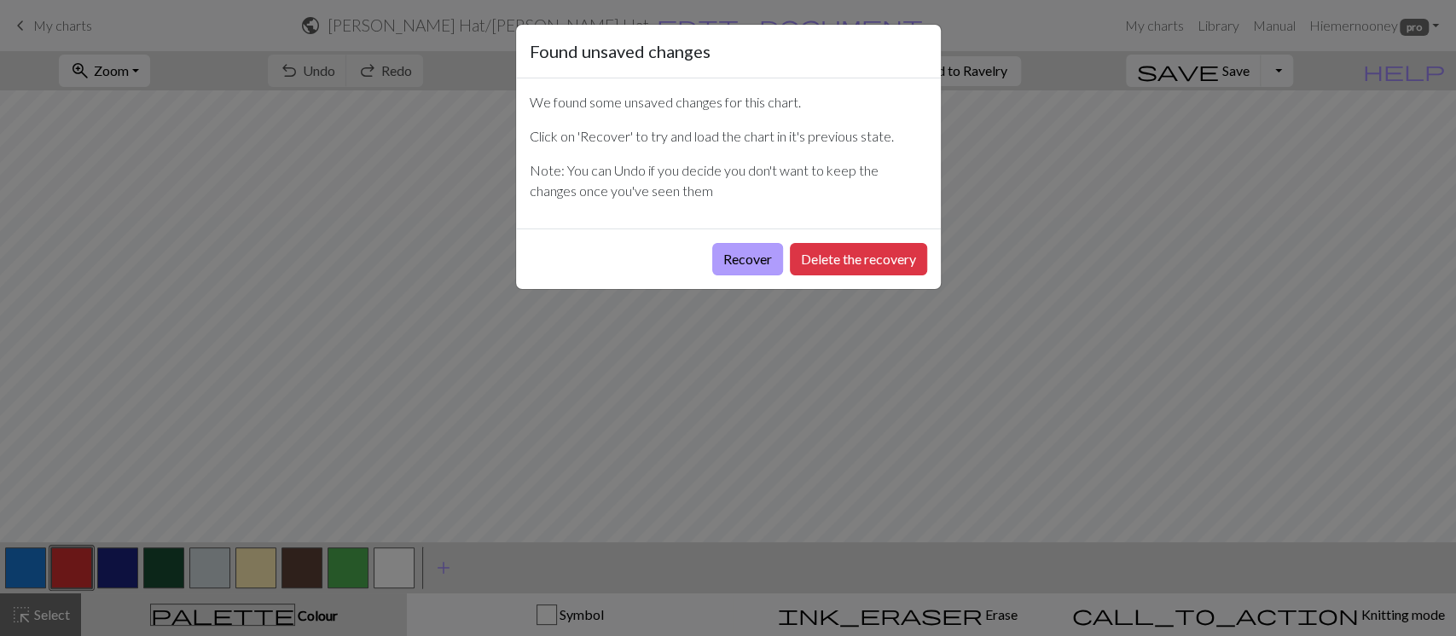
click at [764, 256] on button "Recover" at bounding box center [747, 259] width 71 height 32
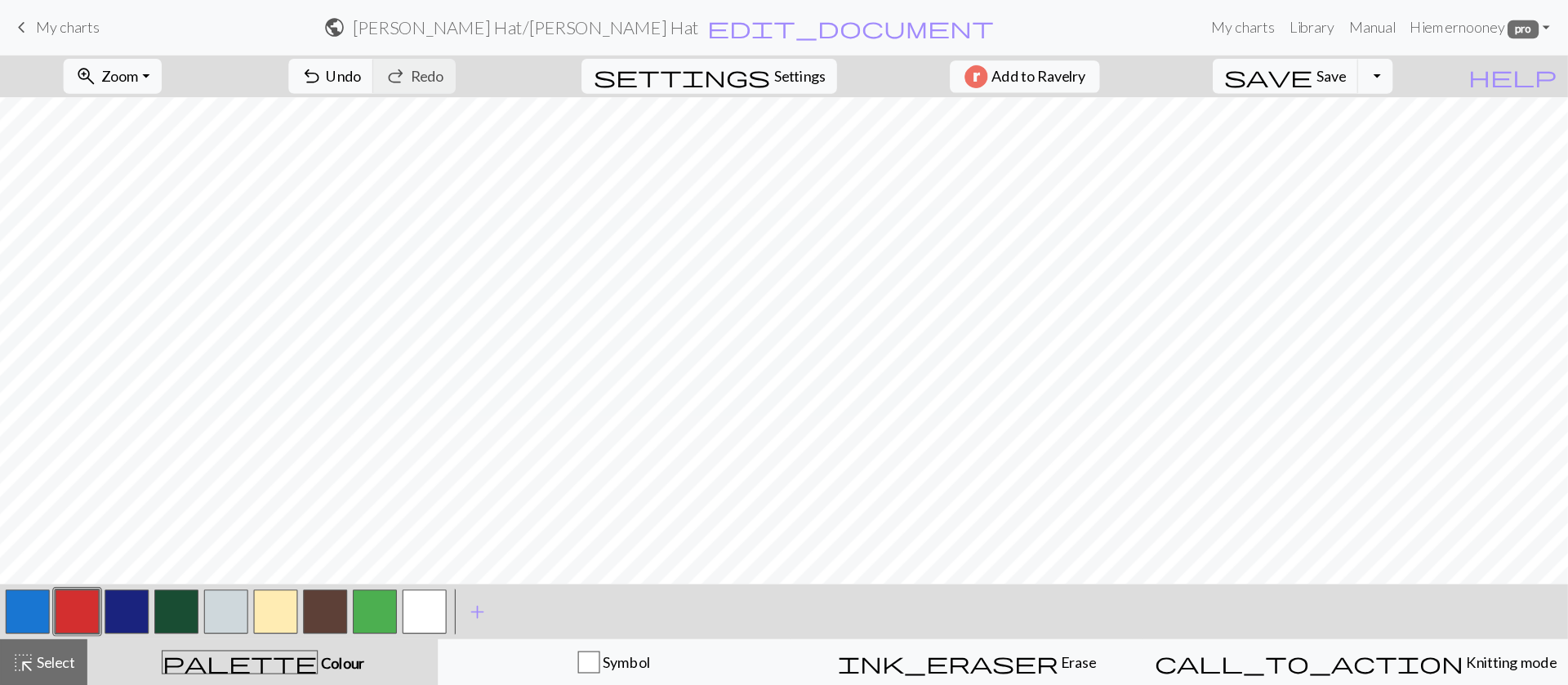
scroll to position [1182, 0]
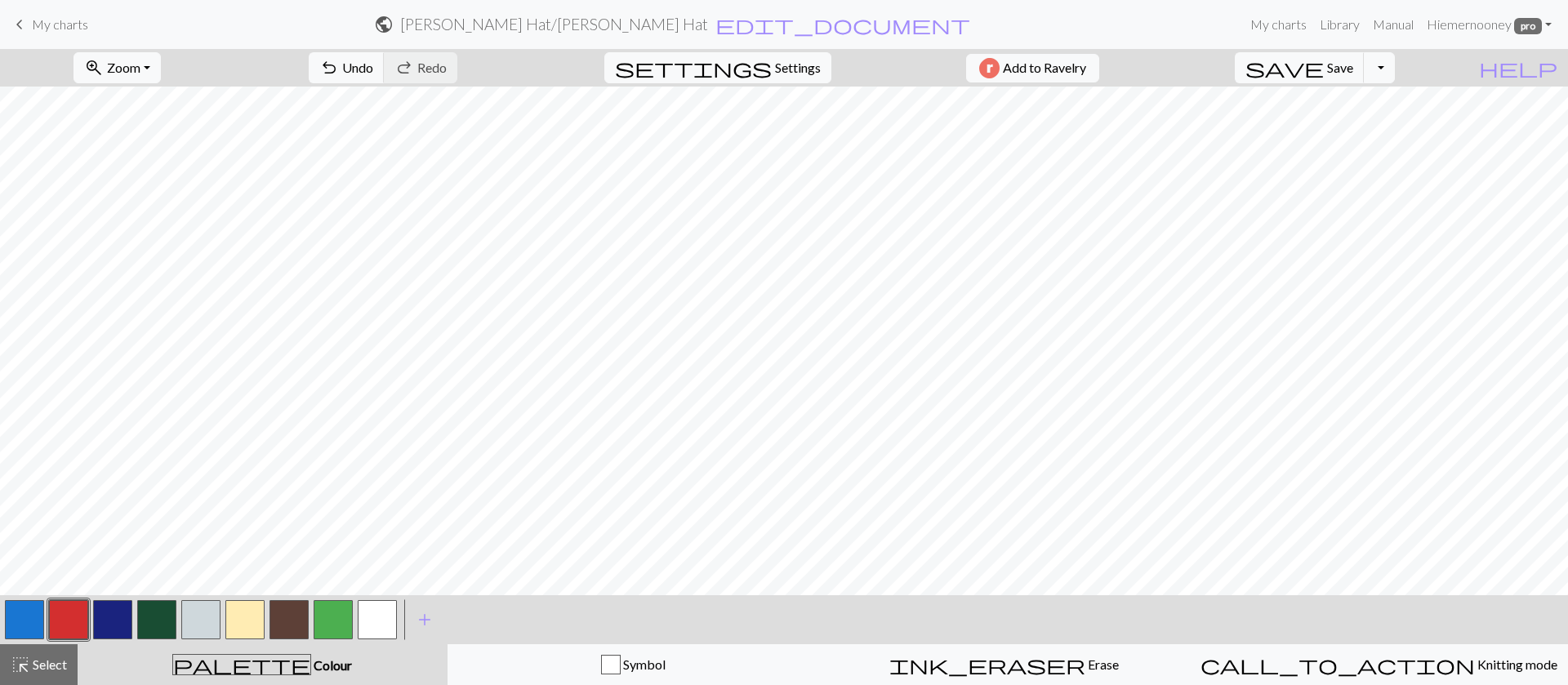
click at [208, 608] on button "button" at bounding box center [200, 620] width 39 height 39
drag, startPoint x: 18, startPoint y: 611, endPoint x: 151, endPoint y: 579, distance: 136.8
click at [22, 606] on button "button" at bounding box center [24, 620] width 39 height 39
click at [1353, 64] on span "Save" at bounding box center [1340, 67] width 26 height 15
